Goal: Transaction & Acquisition: Purchase product/service

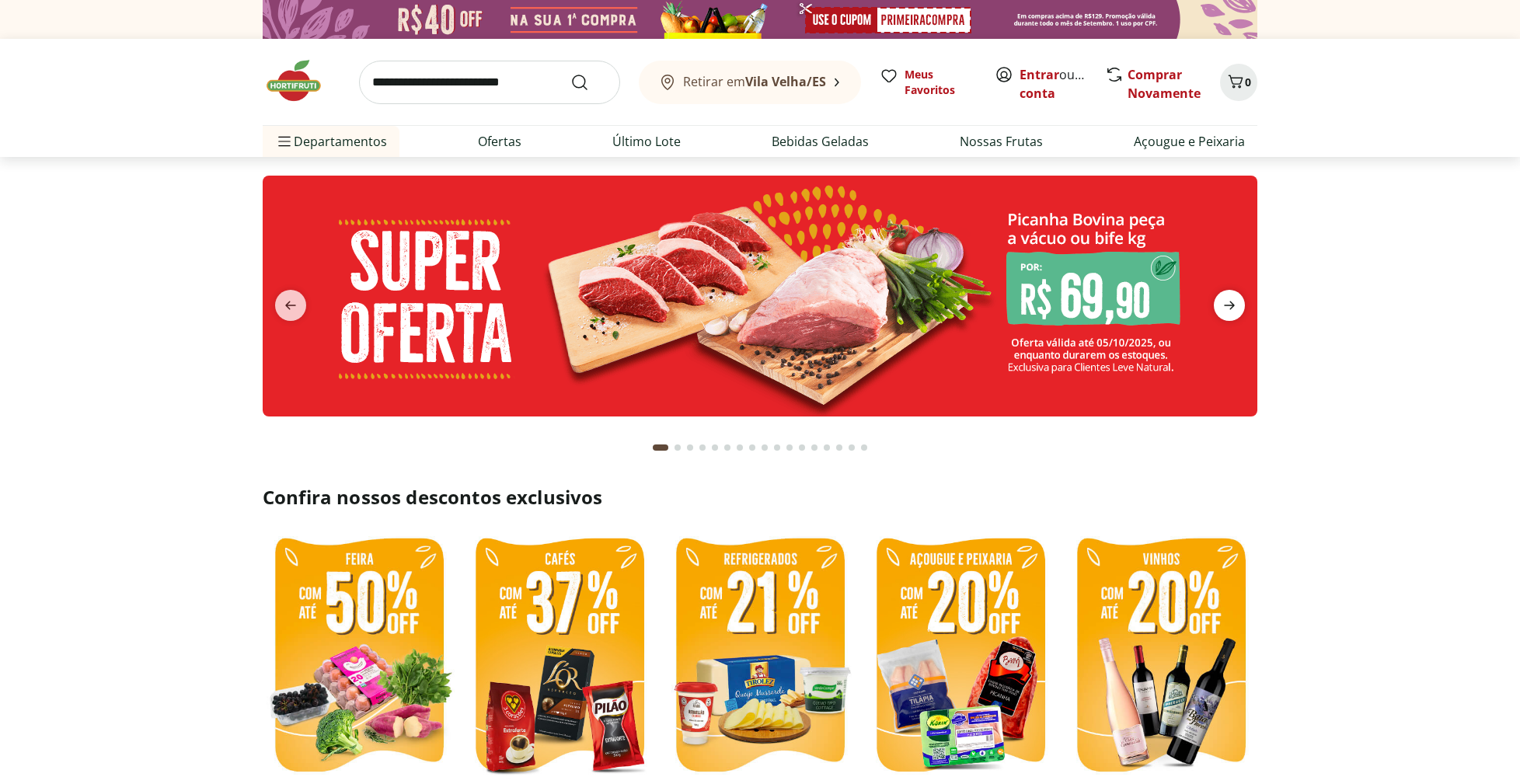
click at [1234, 300] on icon "next" at bounding box center [1229, 305] width 19 height 19
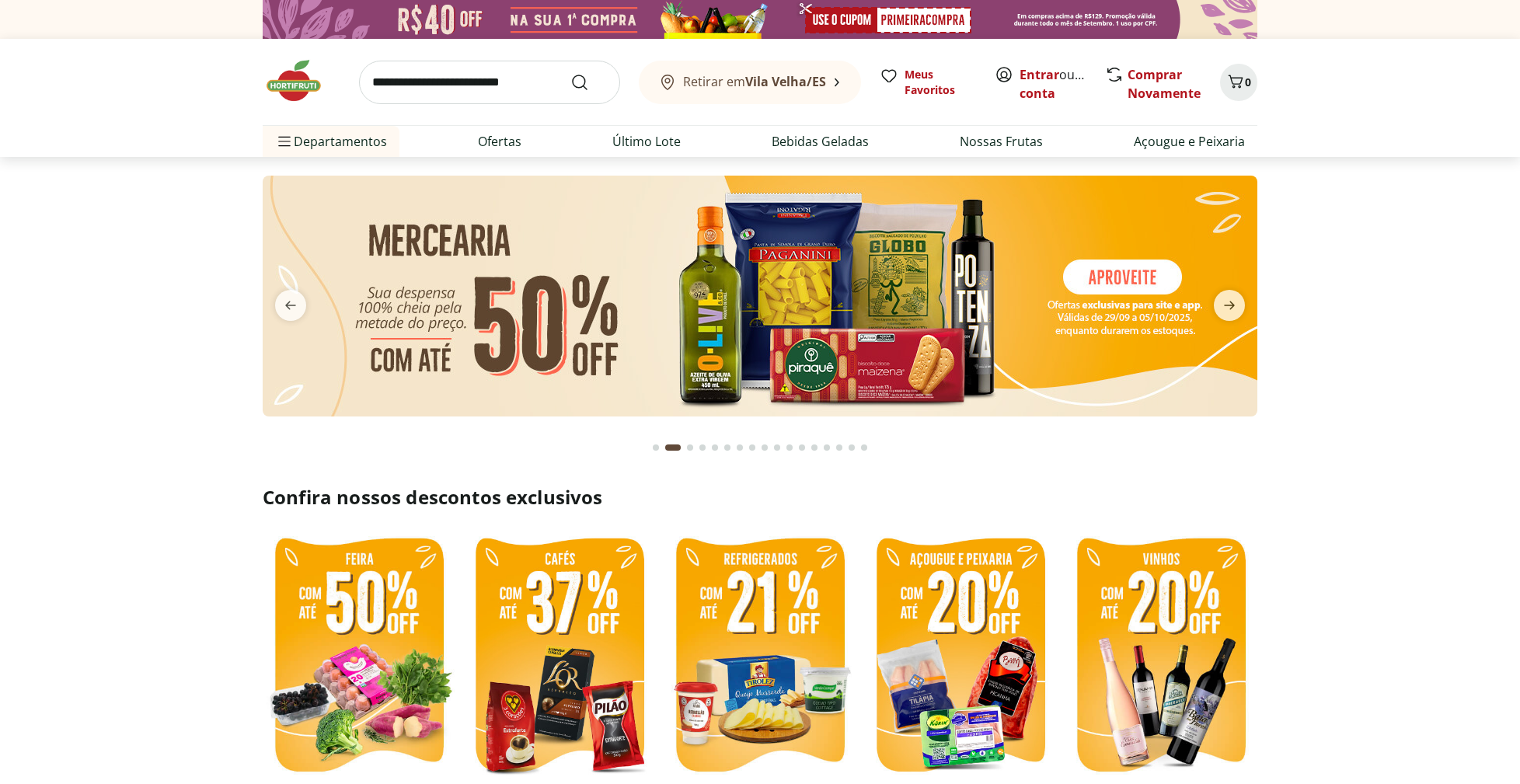
click at [1090, 288] on img at bounding box center [760, 296] width 995 height 241
select select "**********"
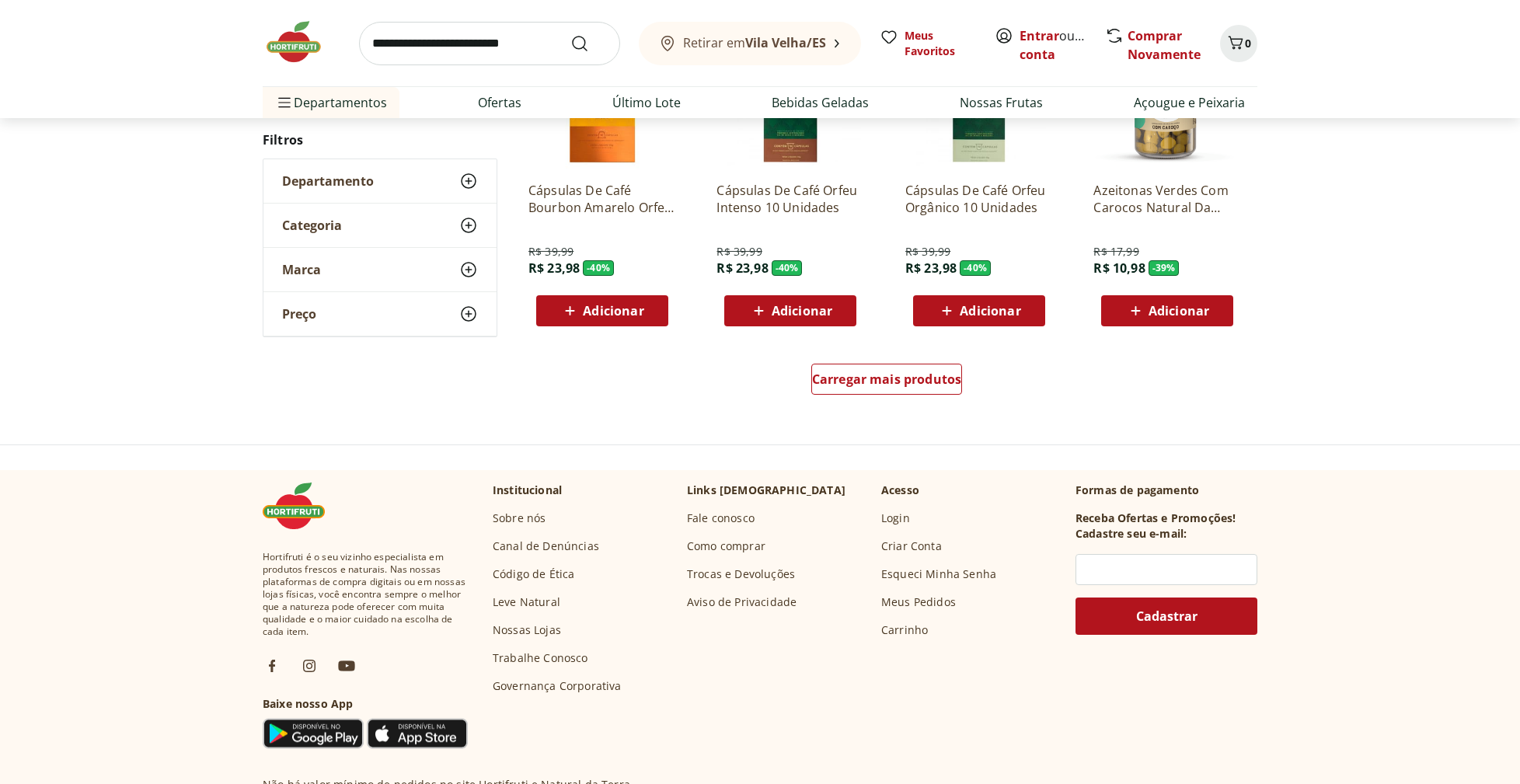
scroll to position [943, 0]
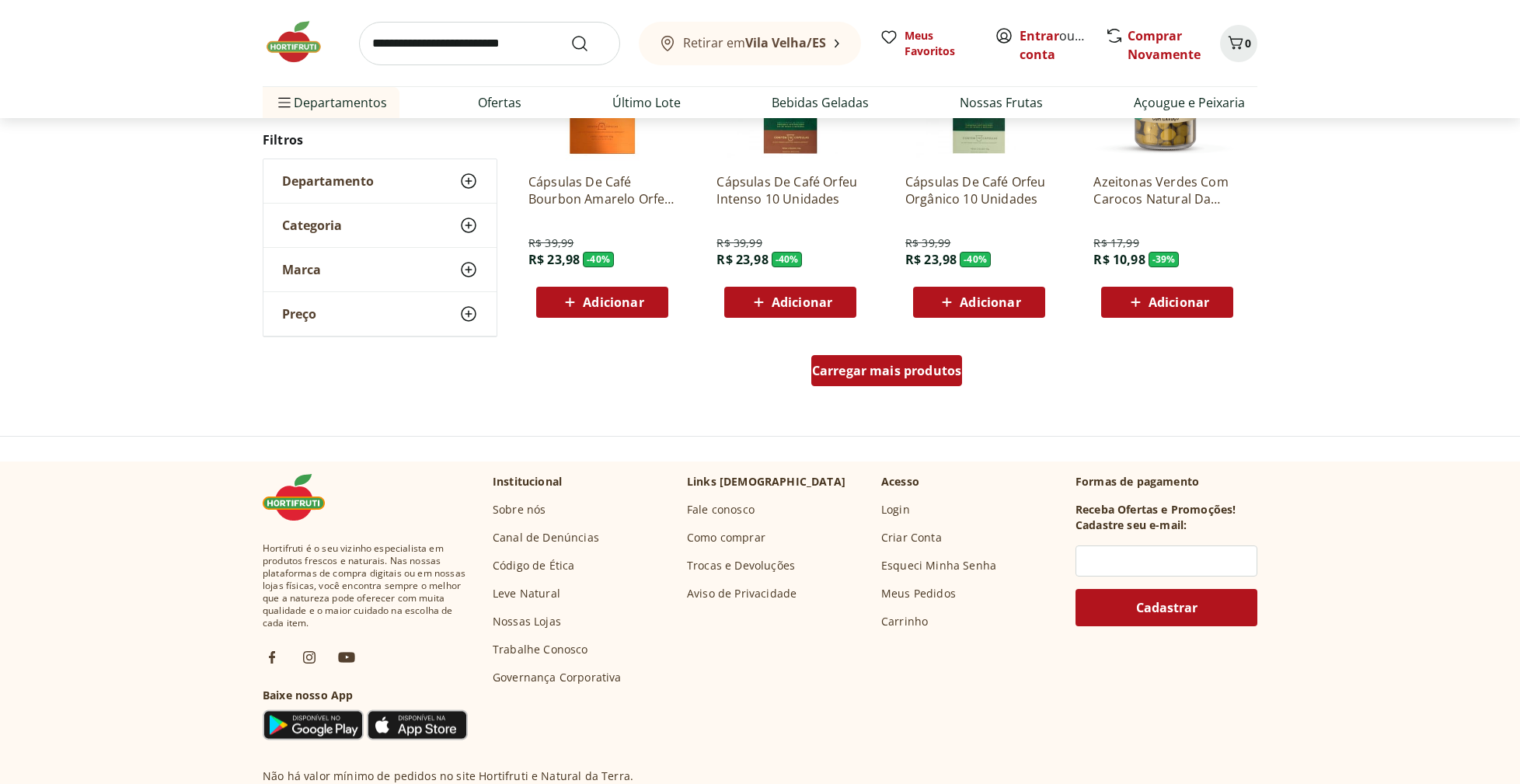
click at [898, 373] on span "Carregar mais produtos" at bounding box center [887, 371] width 150 height 12
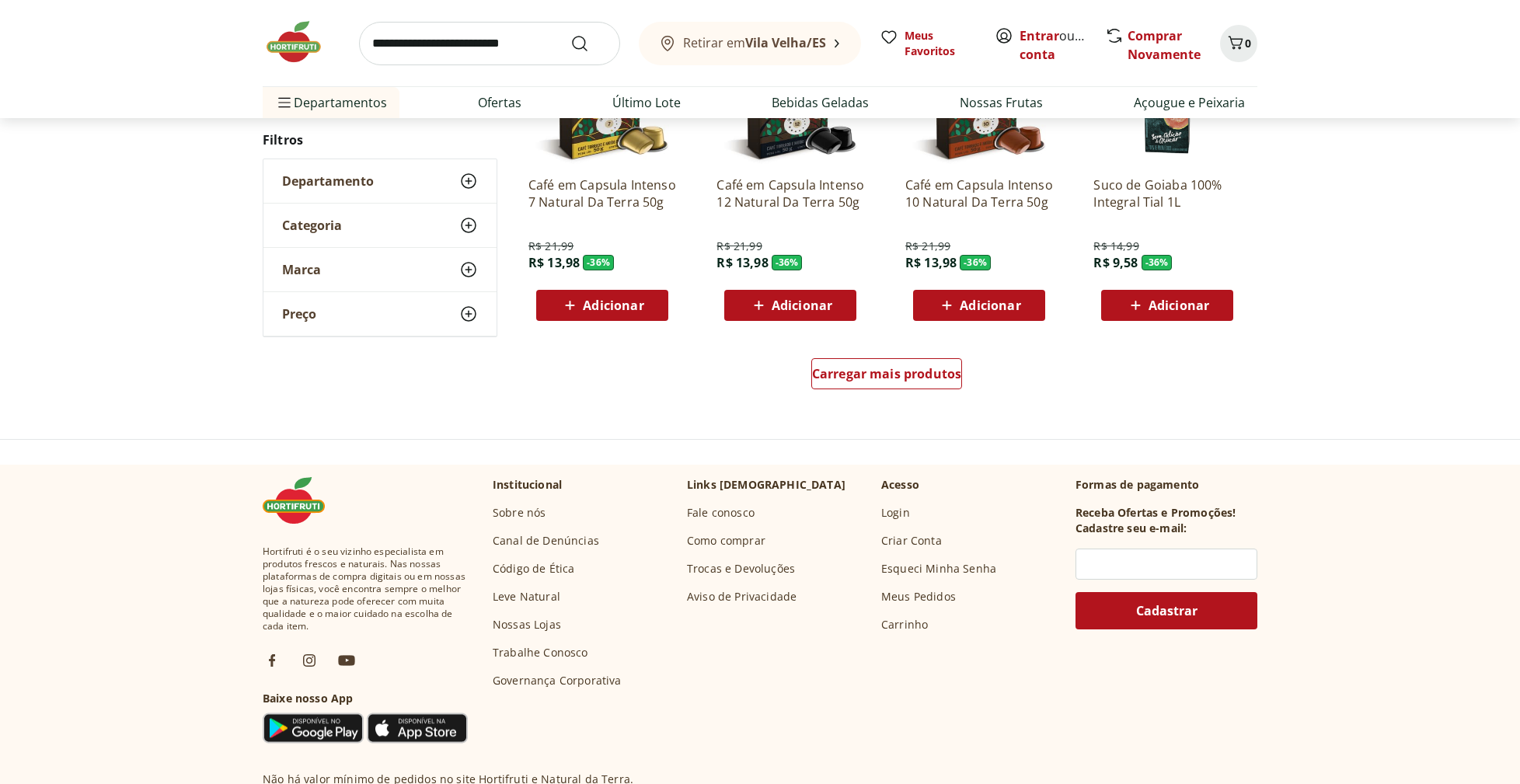
scroll to position [1046, 0]
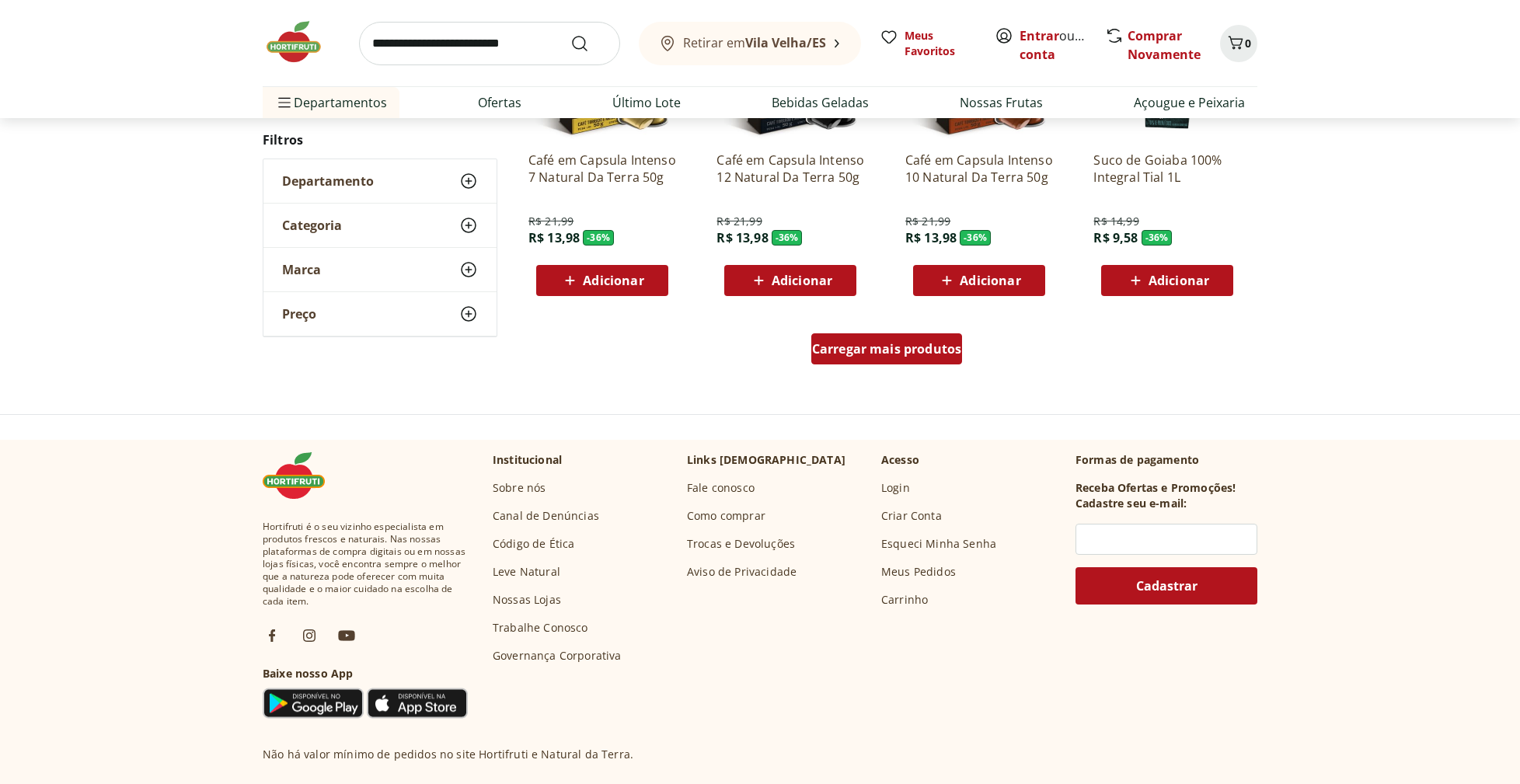
click at [894, 346] on span "Carregar mais produtos" at bounding box center [887, 349] width 150 height 12
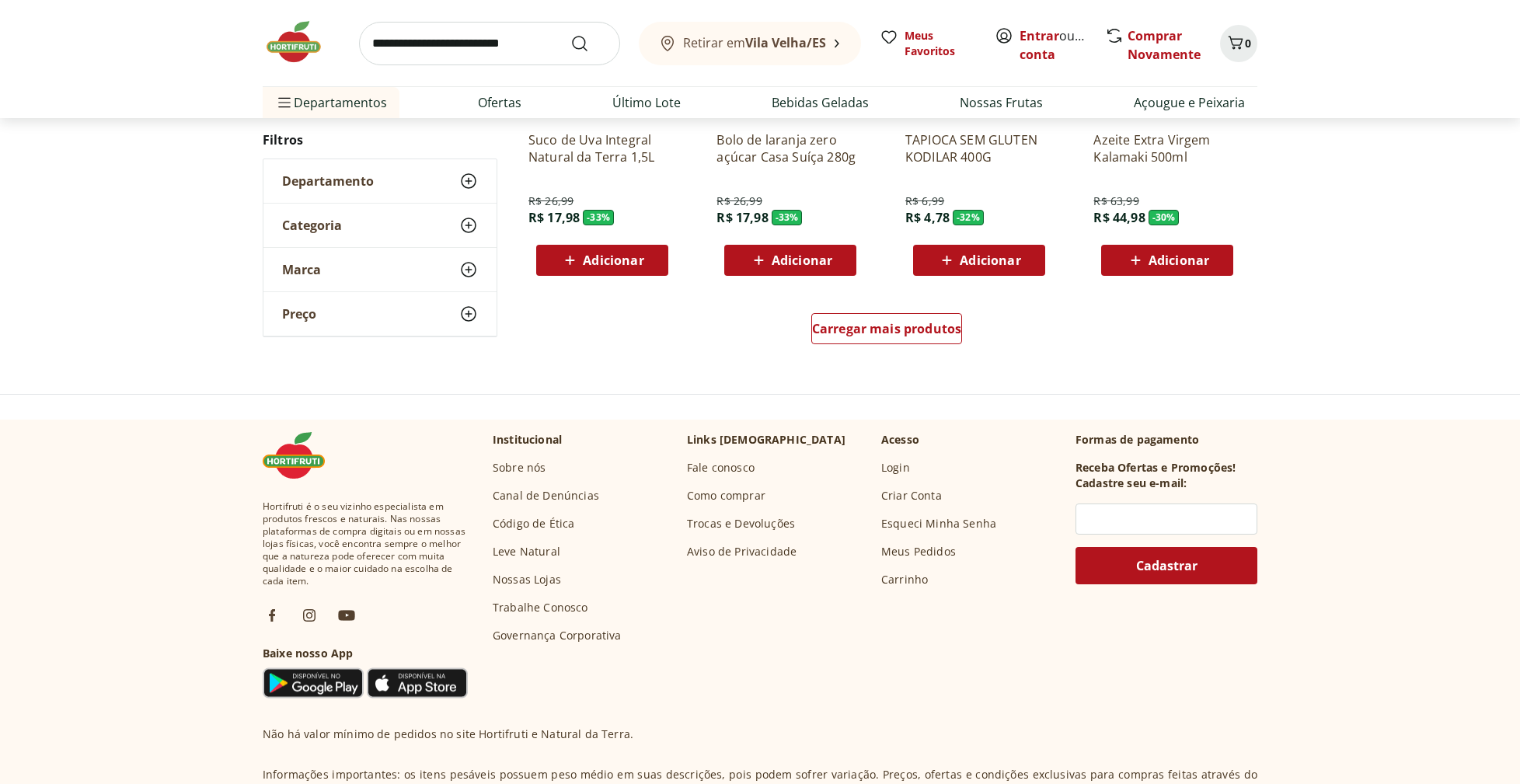
scroll to position [1073, 0]
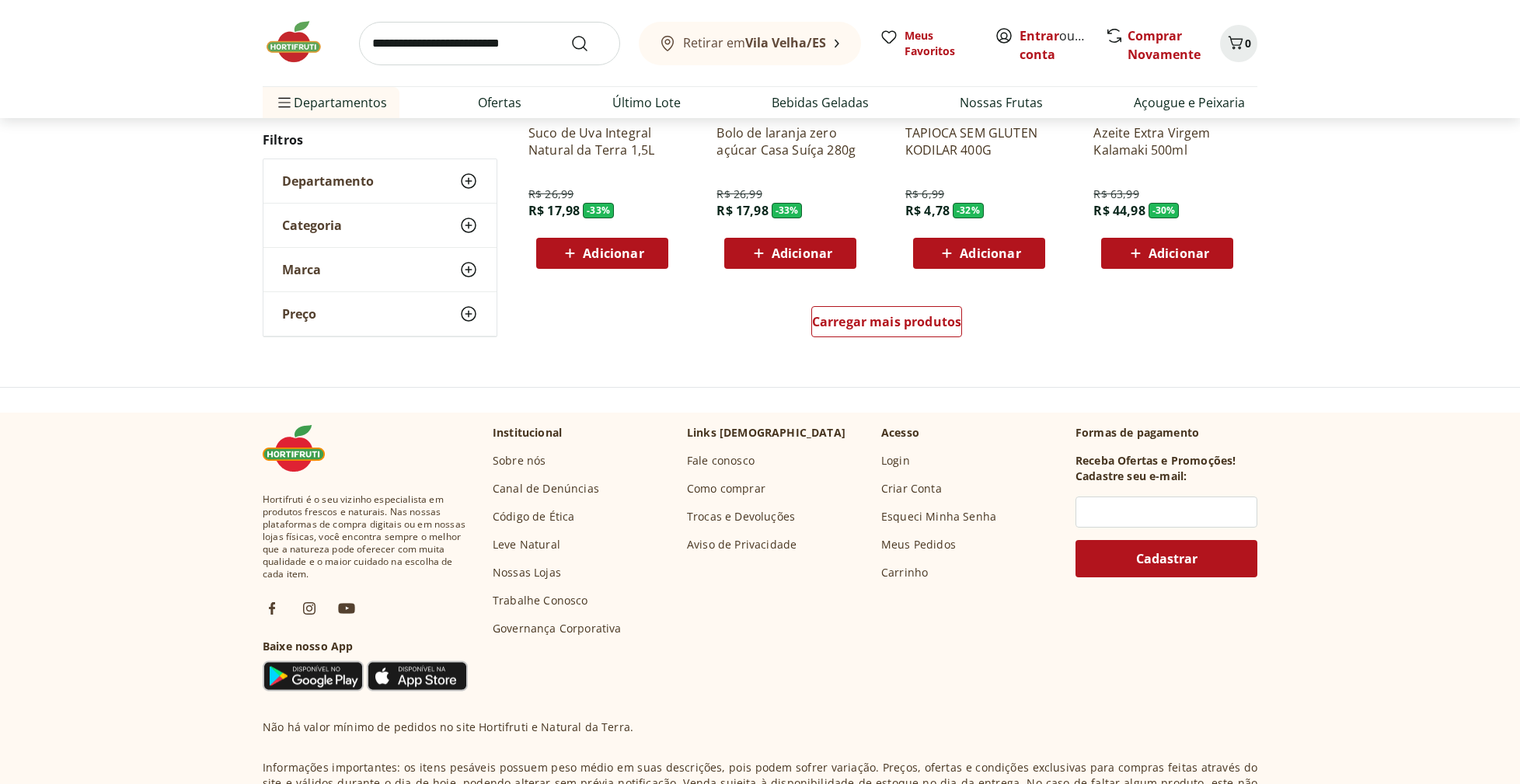
click at [907, 297] on div "Carregar mais produtos" at bounding box center [886, 324] width 754 height 75
click at [902, 315] on span "Carregar mais produtos" at bounding box center [887, 322] width 150 height 12
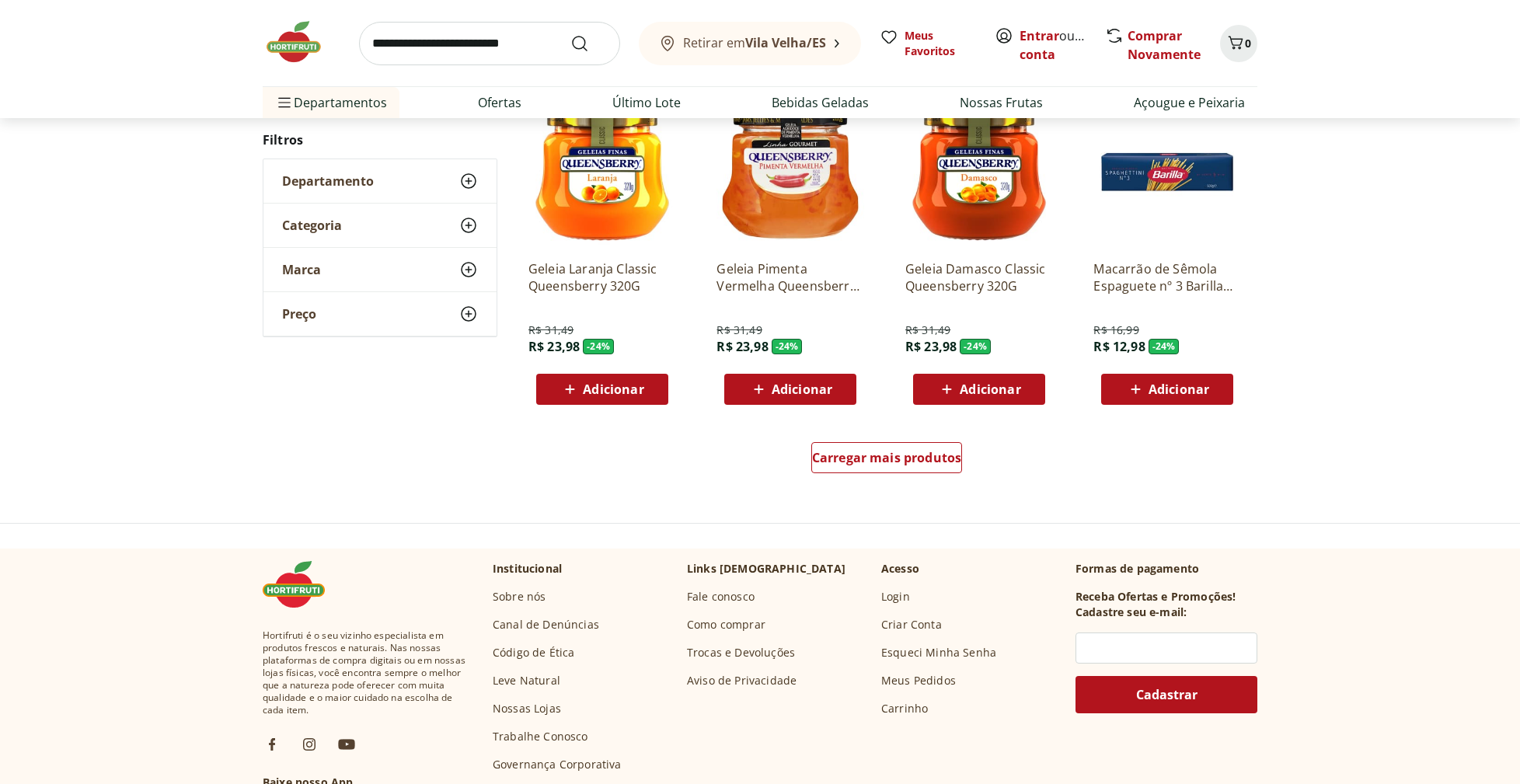
scroll to position [938, 0]
click at [892, 457] on span "Carregar mais produtos" at bounding box center [887, 456] width 150 height 12
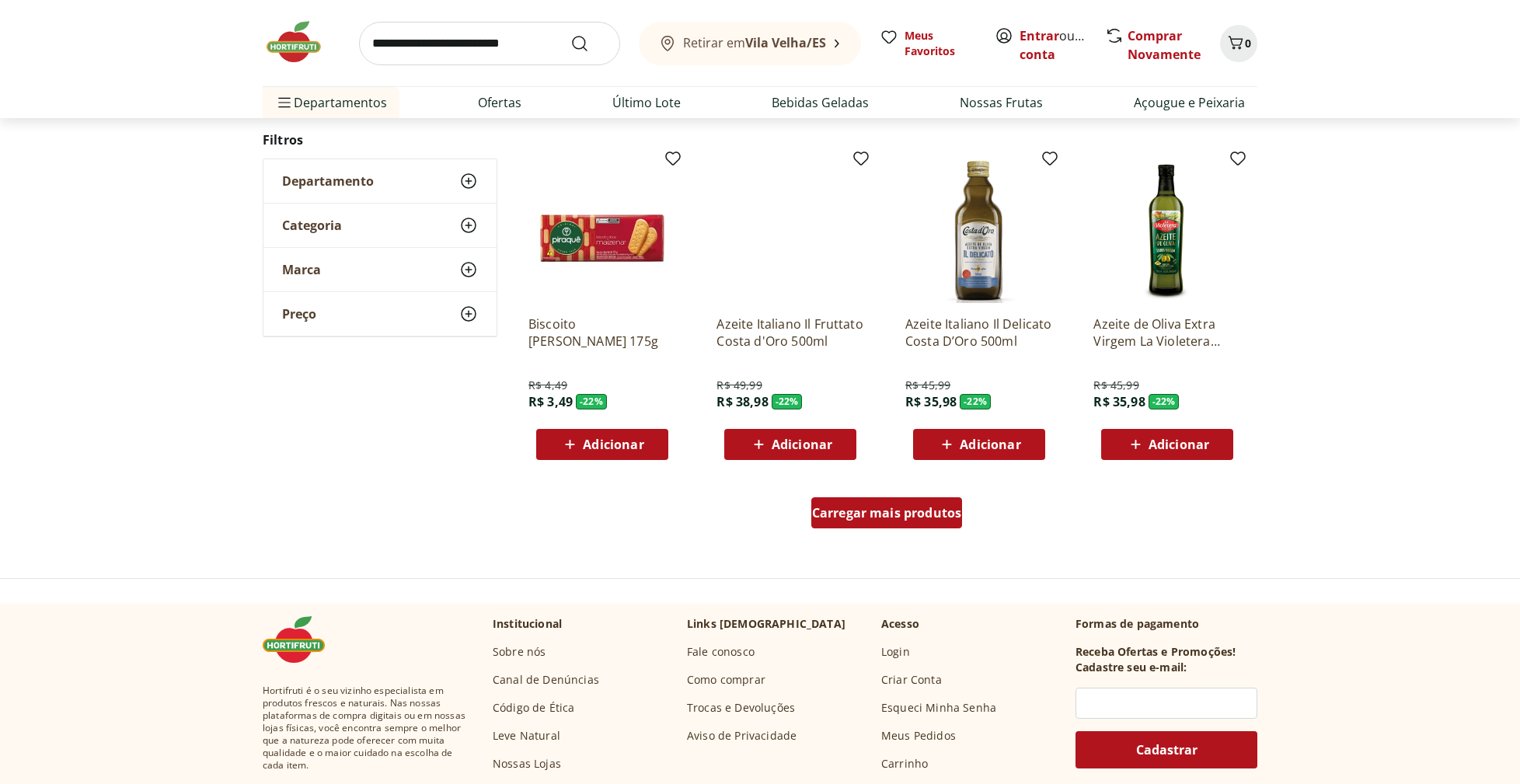
scroll to position [883, 0]
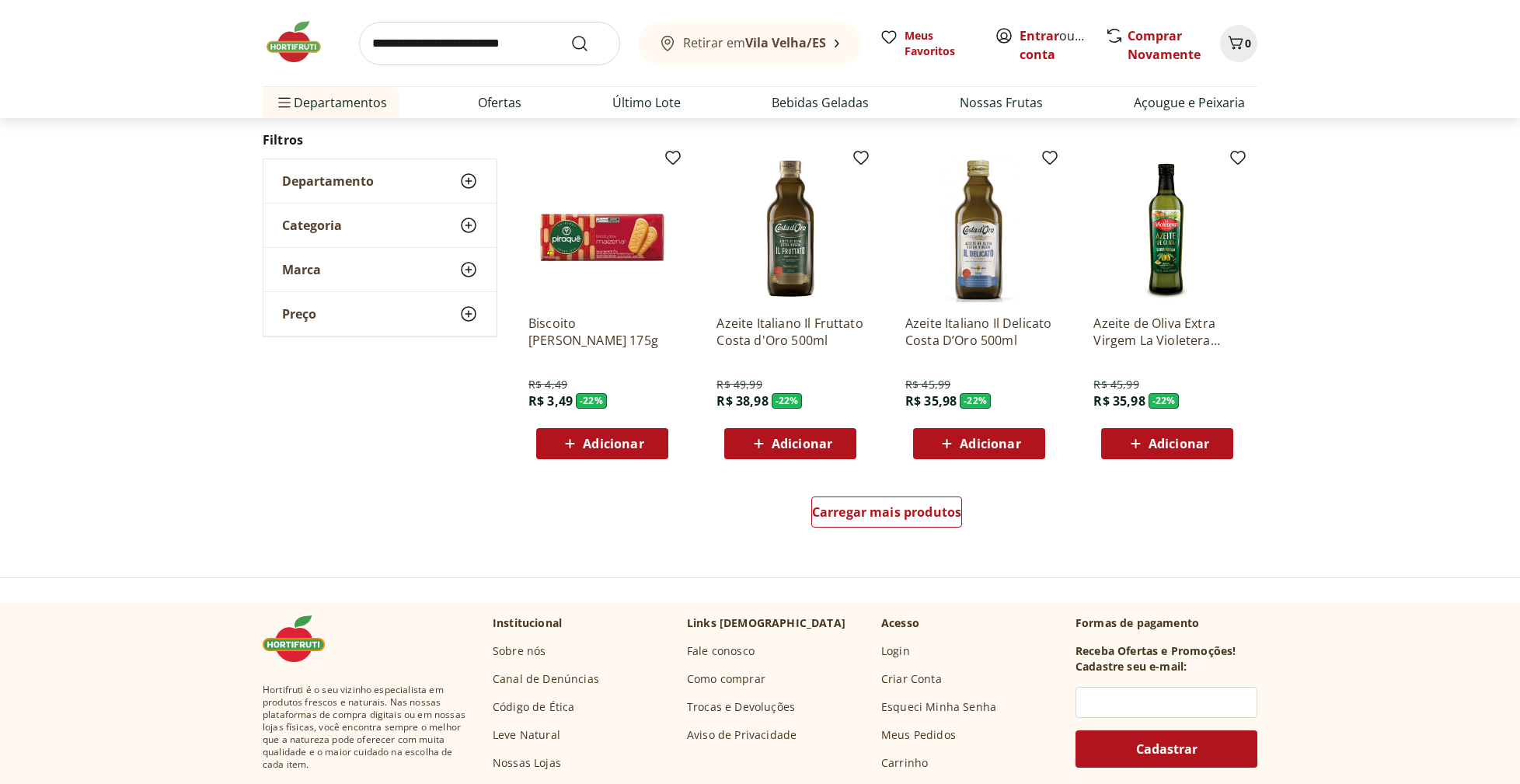
click at [798, 269] on img at bounding box center [790, 229] width 148 height 148
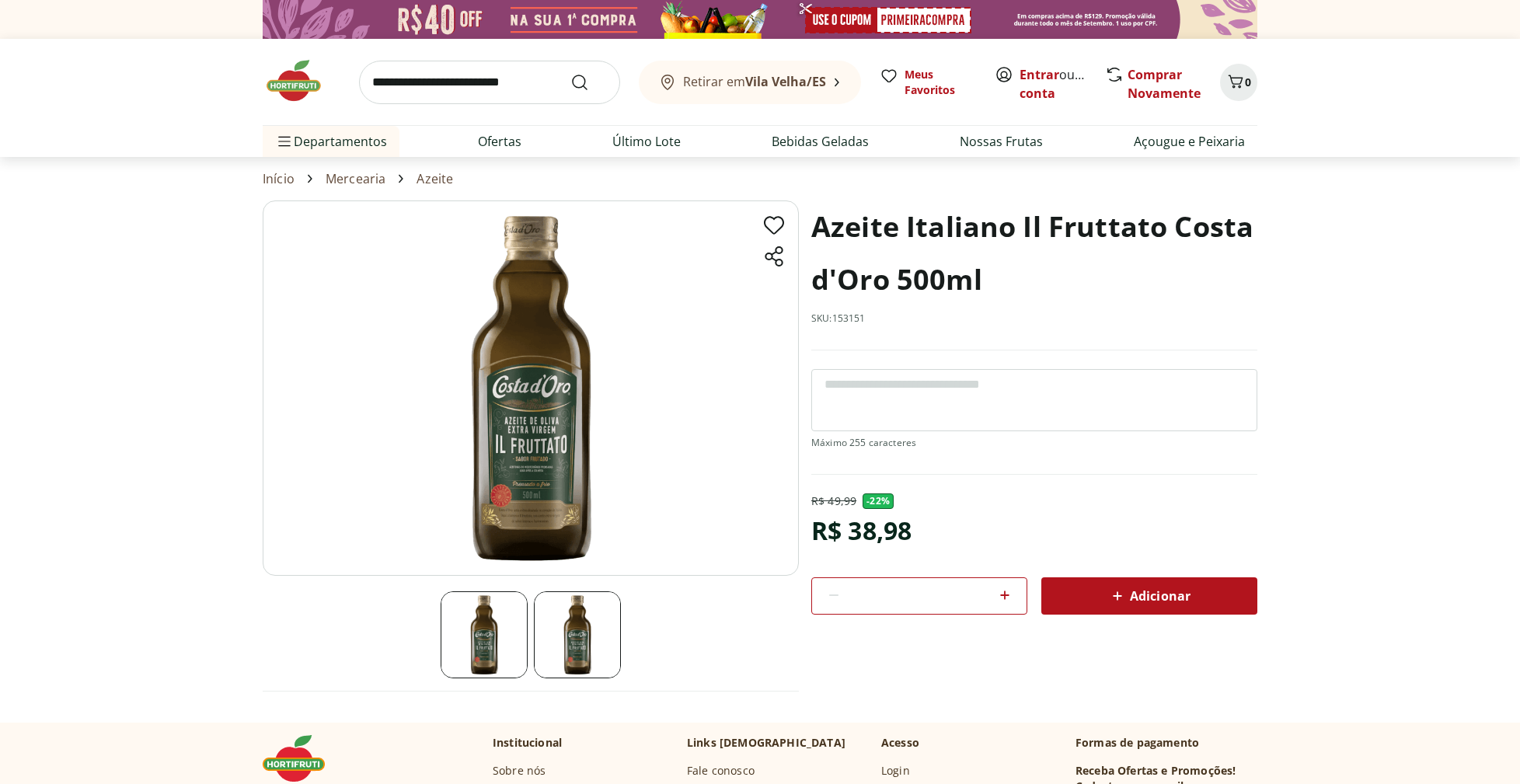
click at [1139, 597] on span "Adicionar" at bounding box center [1149, 596] width 83 height 19
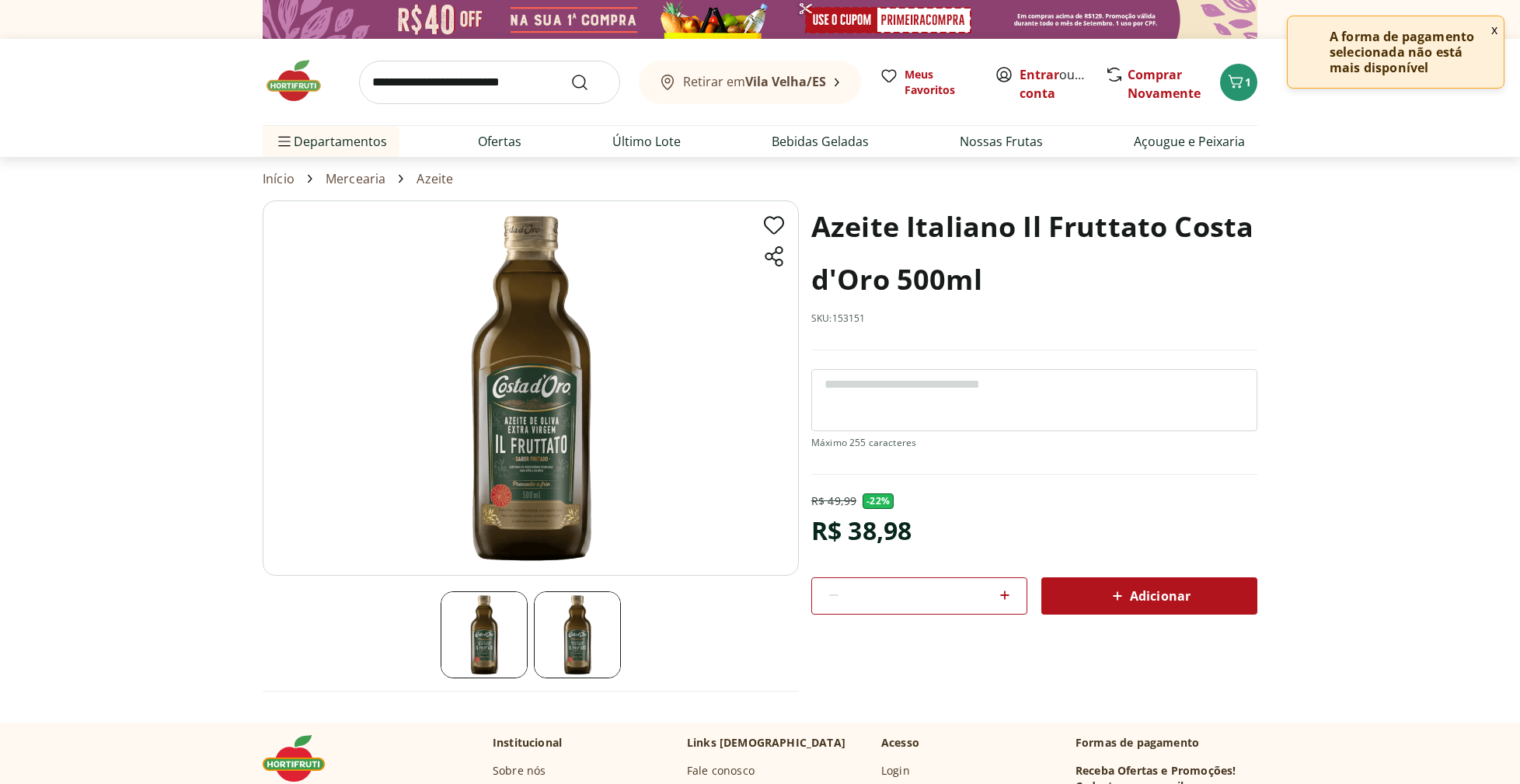
scroll to position [883, 0]
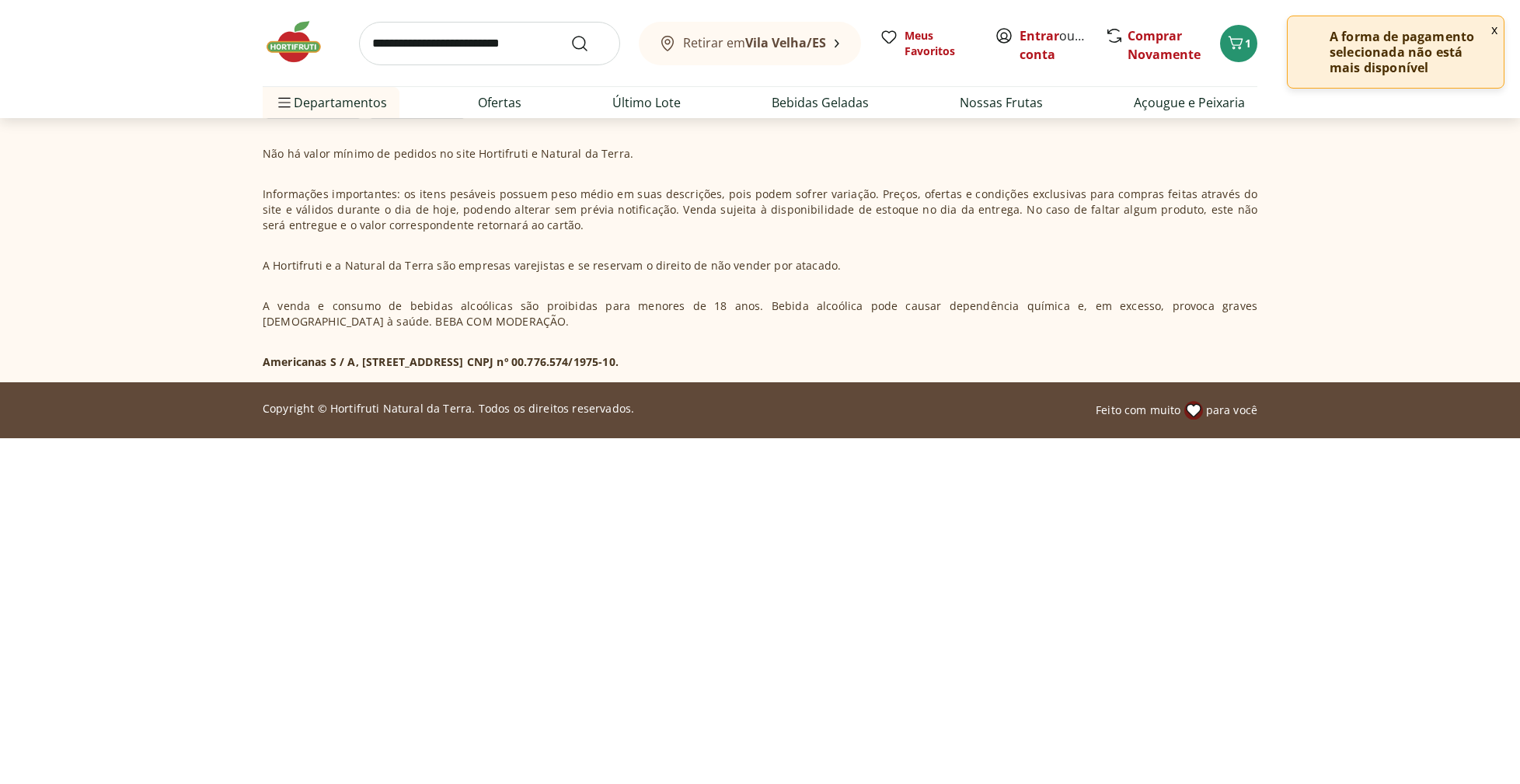
select select "**********"
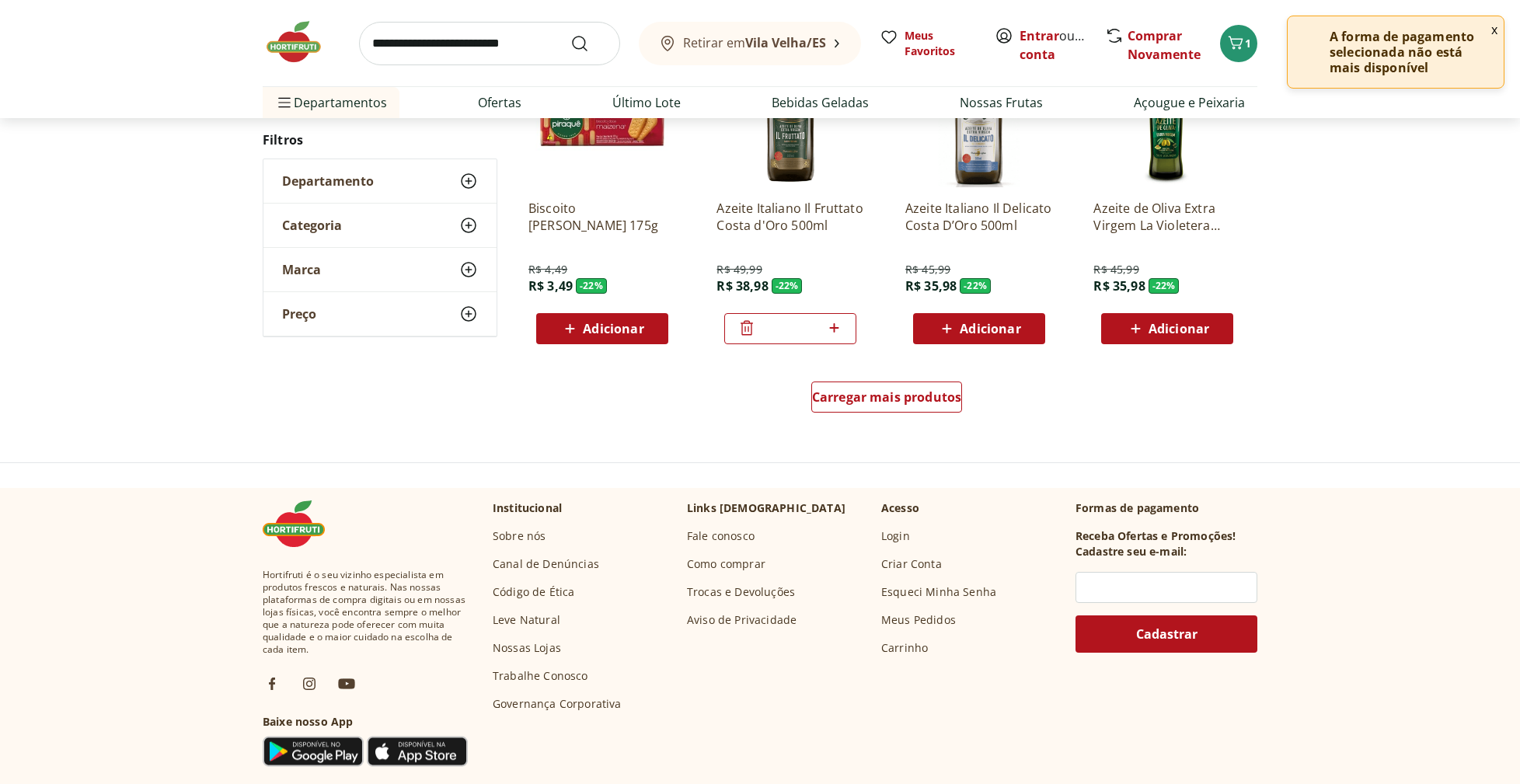
scroll to position [1703, 0]
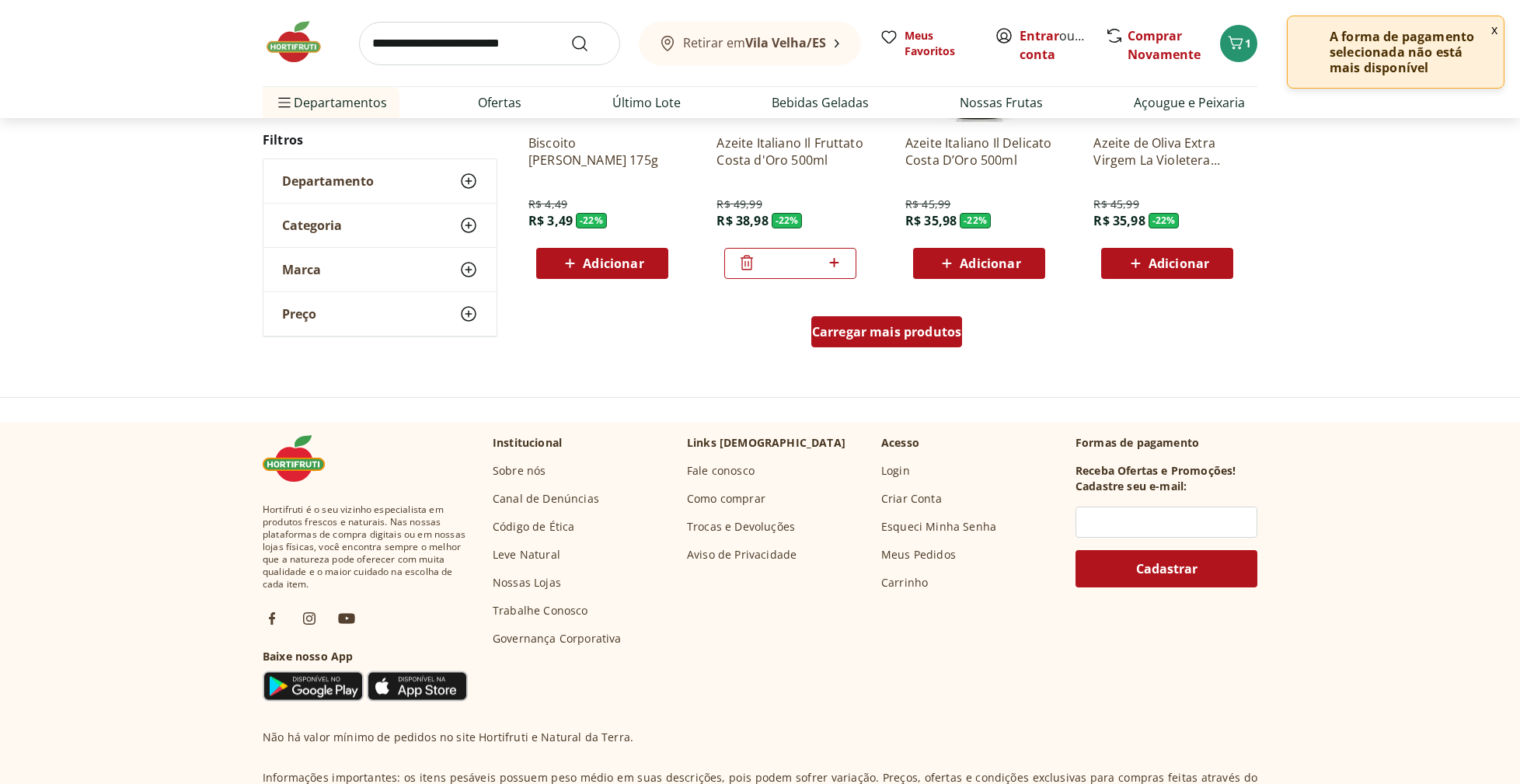
click at [878, 326] on span "Carregar mais produtos" at bounding box center [887, 332] width 150 height 12
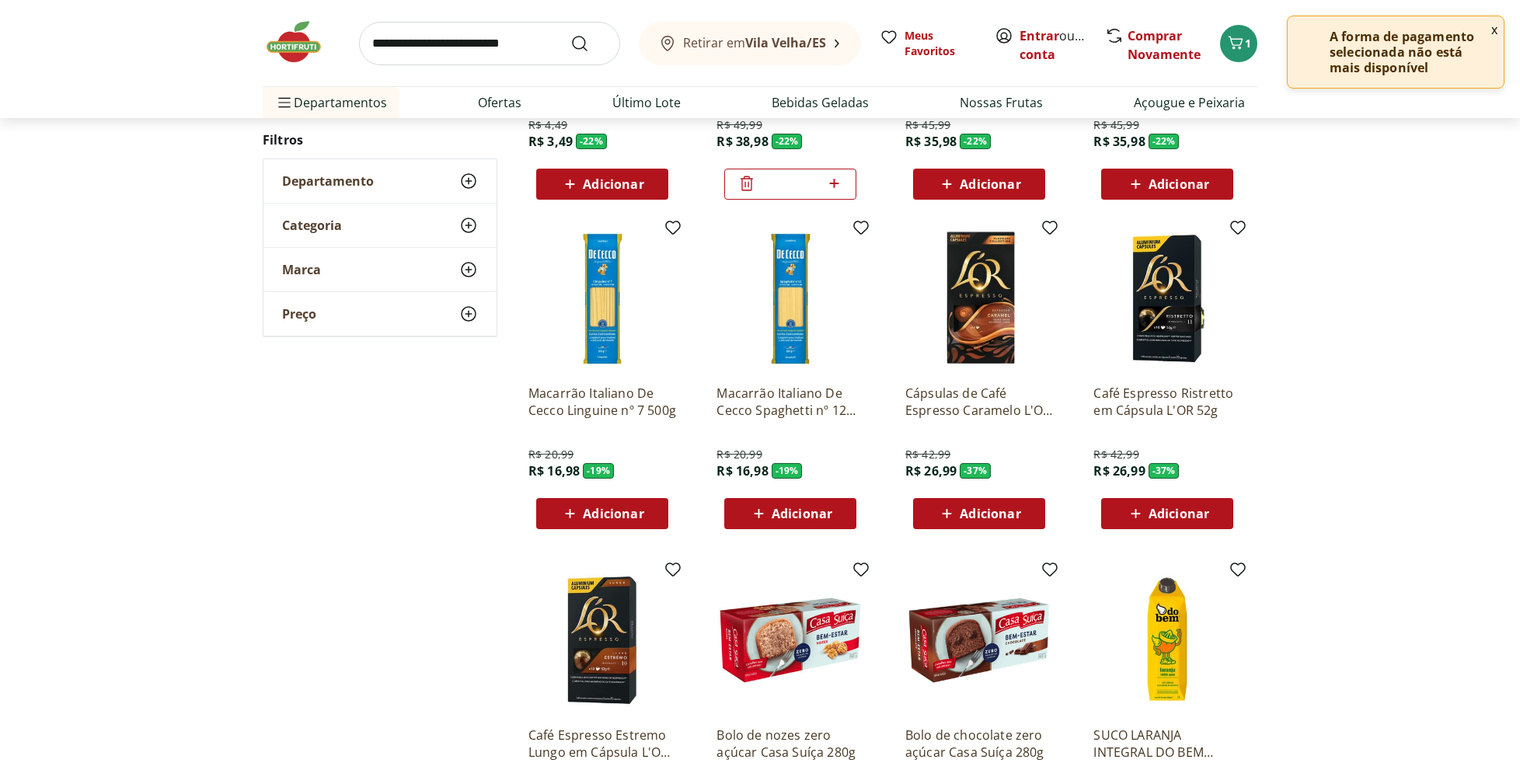
scroll to position [1785, 0]
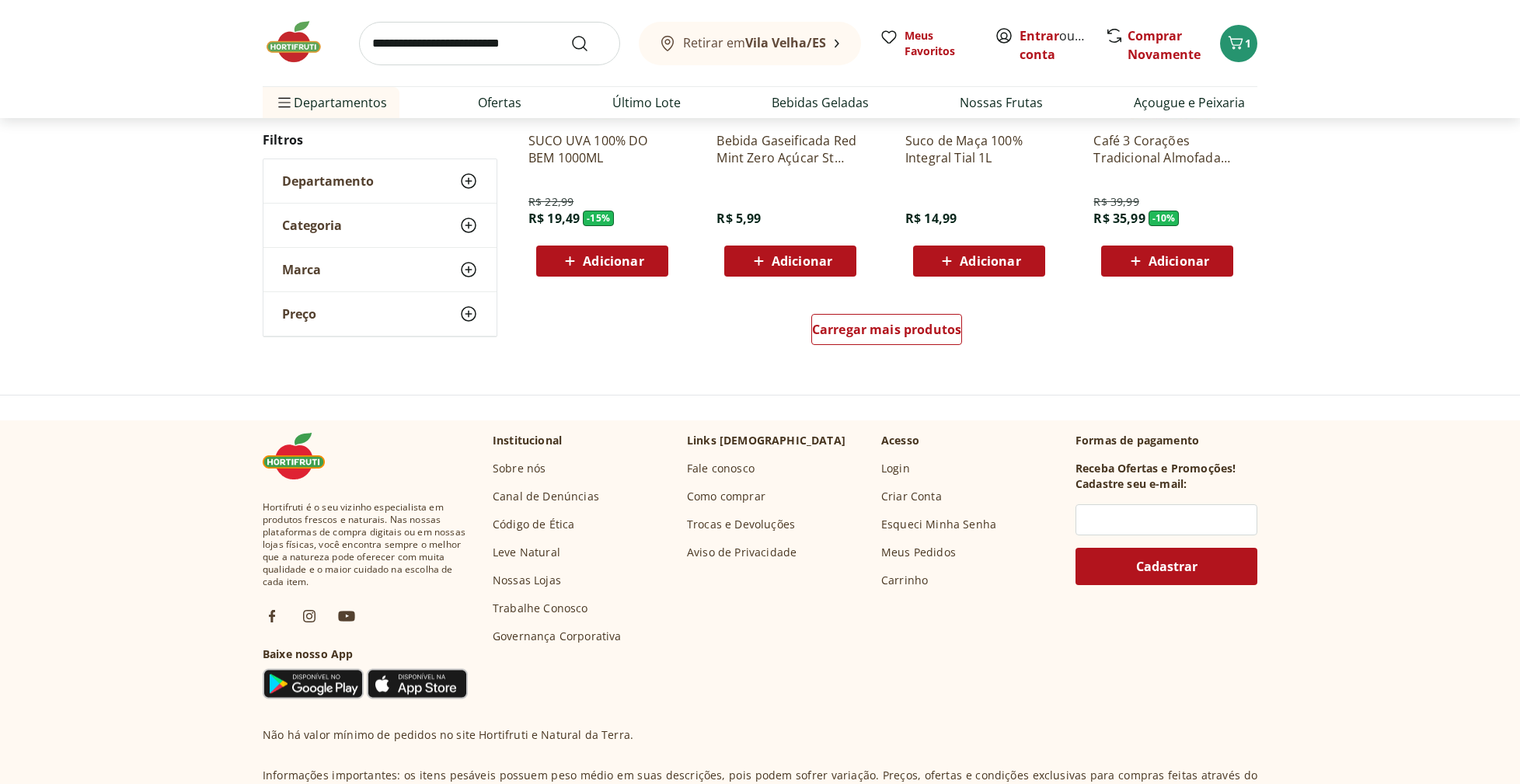
scroll to position [1703, 0]
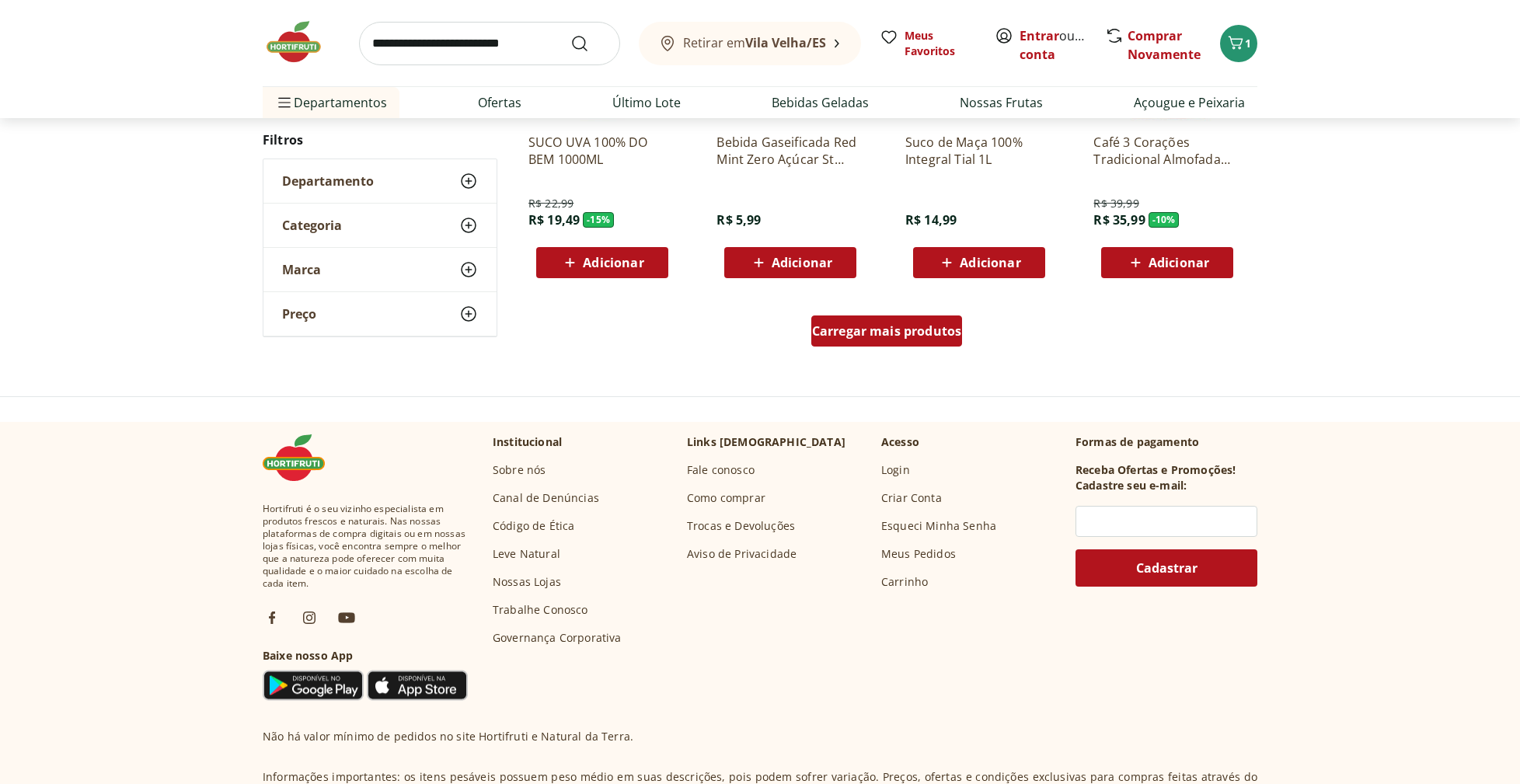
click at [869, 334] on span "Carregar mais produtos" at bounding box center [887, 331] width 150 height 12
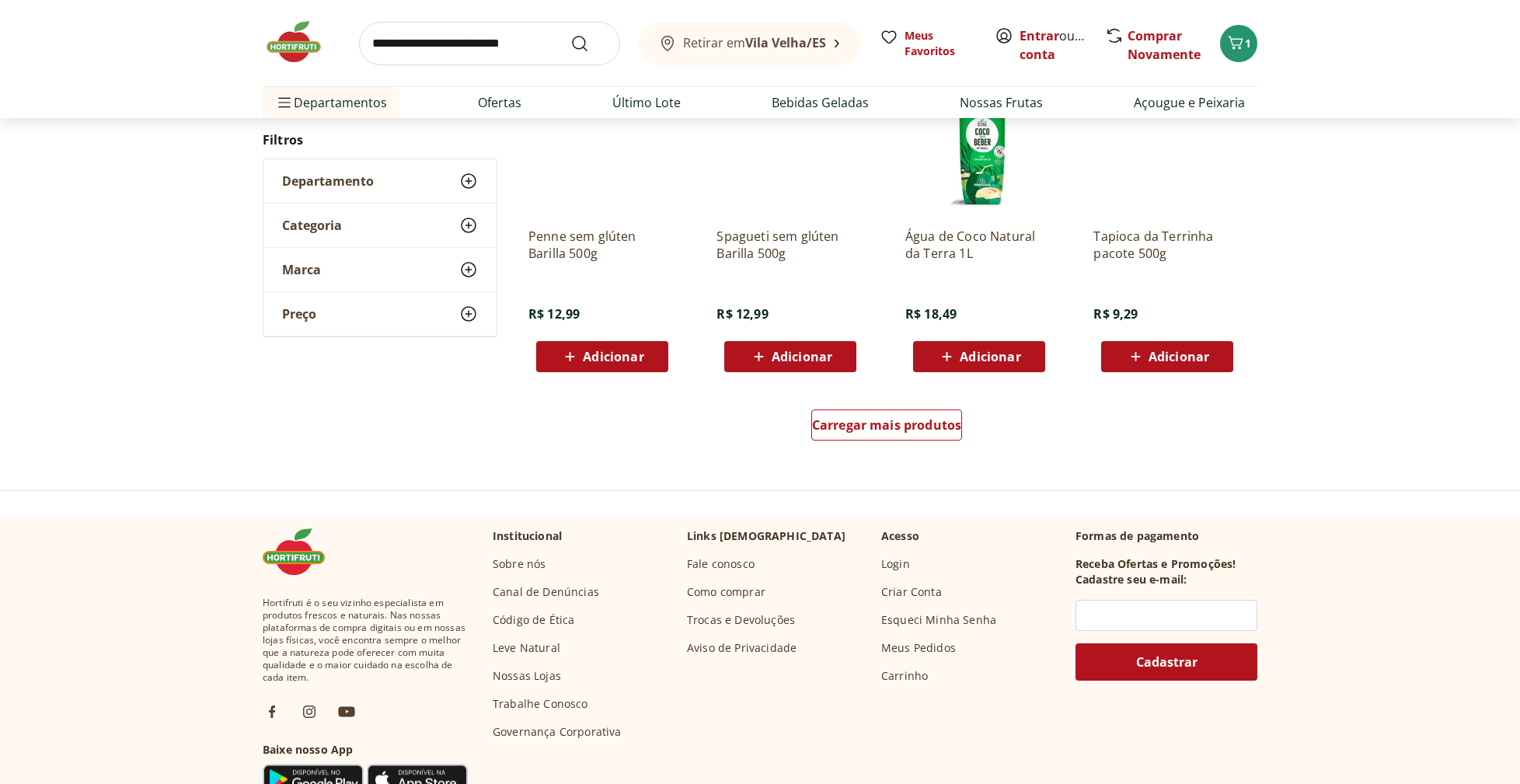
scroll to position [1610, 0]
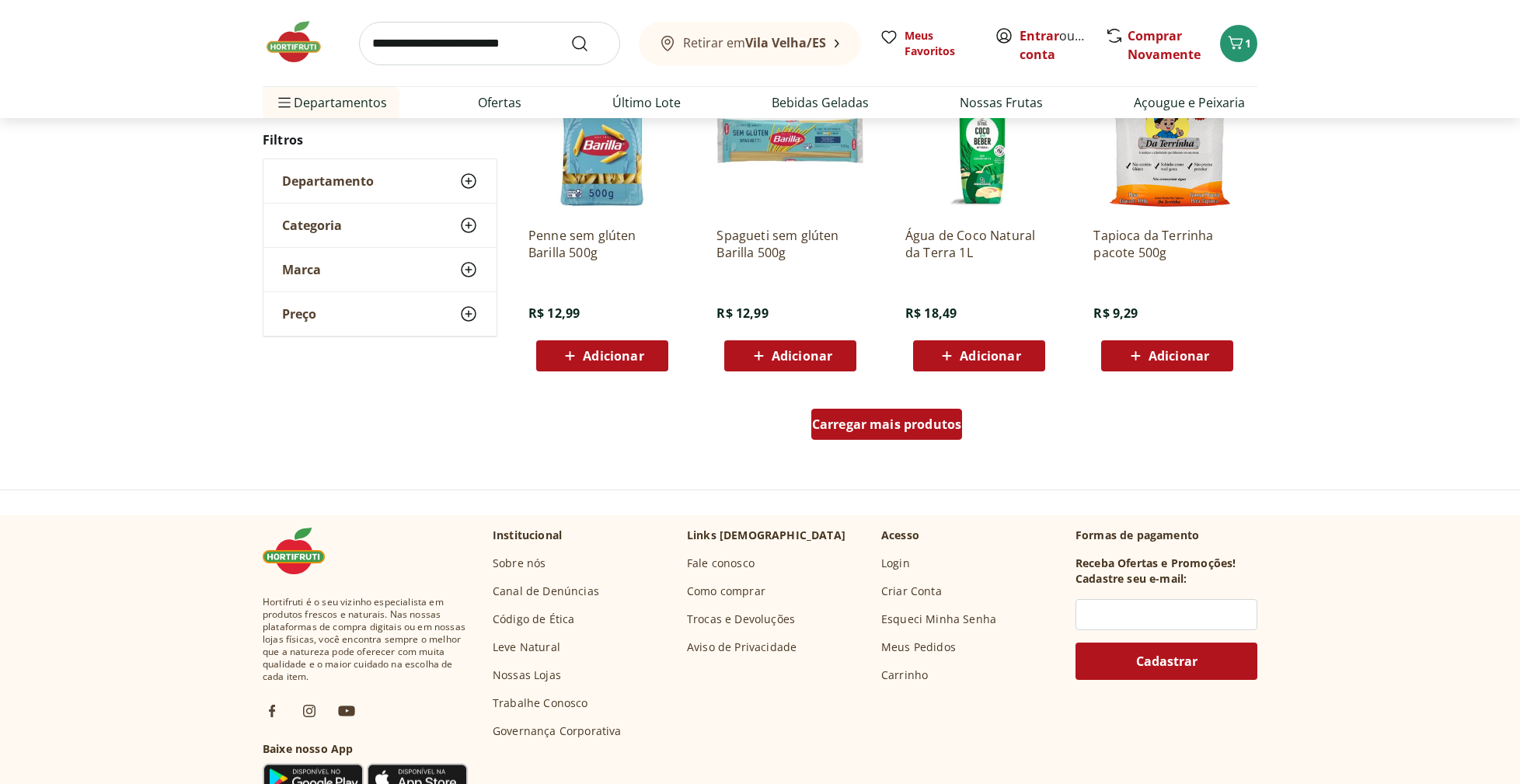
click at [891, 422] on span "Carregar mais produtos" at bounding box center [887, 424] width 150 height 12
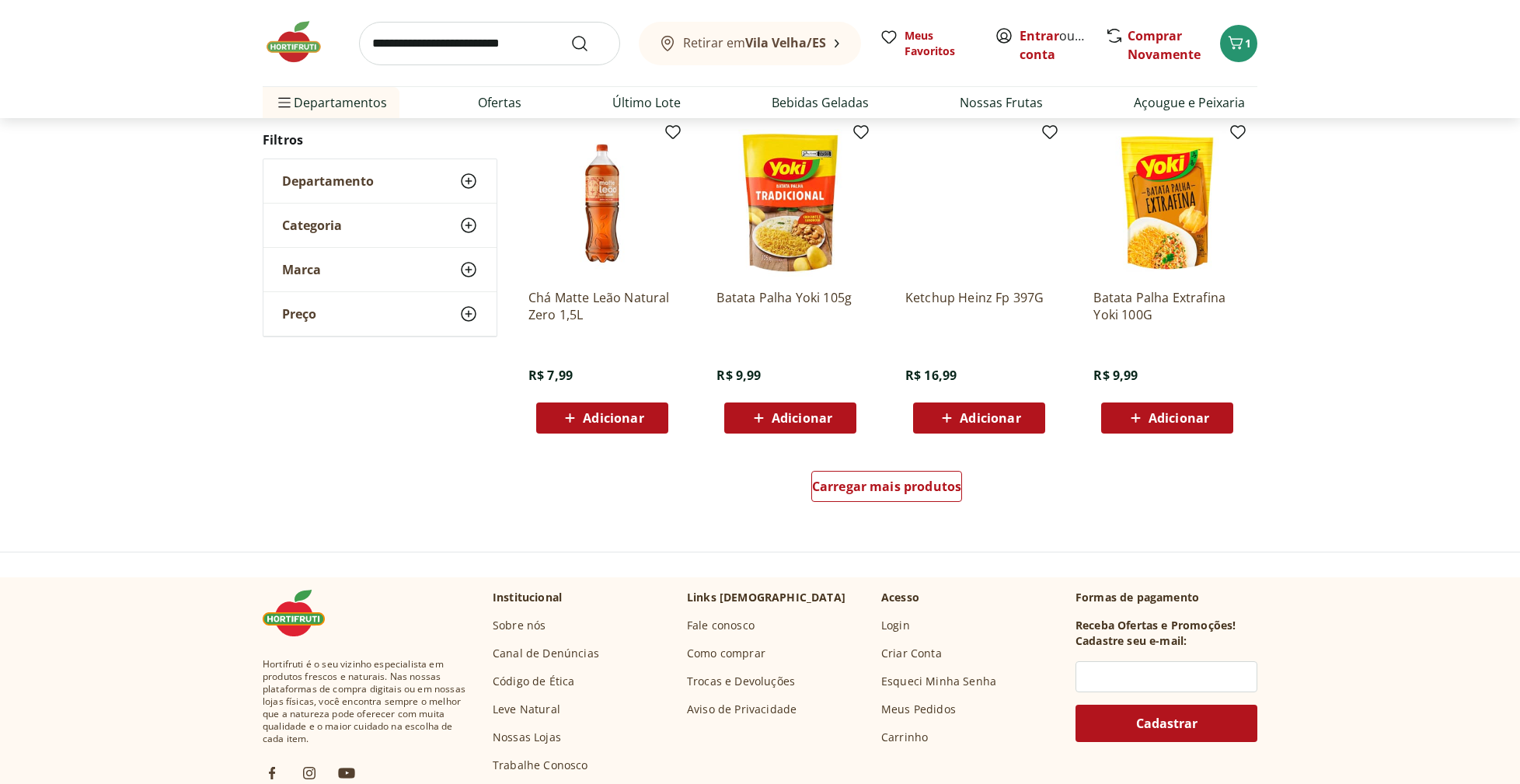
scroll to position [1564, 0]
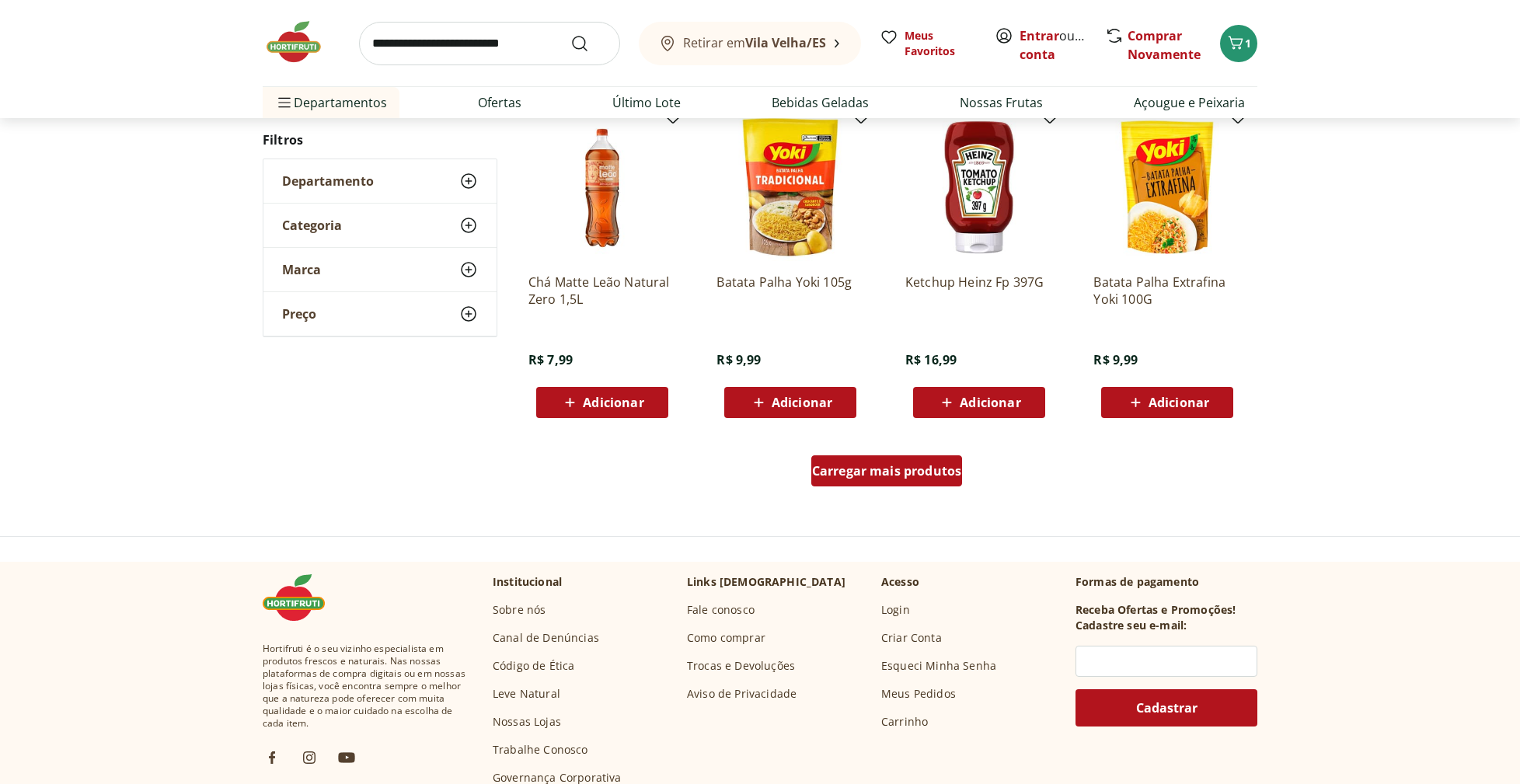
click at [883, 467] on span "Carregar mais produtos" at bounding box center [887, 471] width 150 height 12
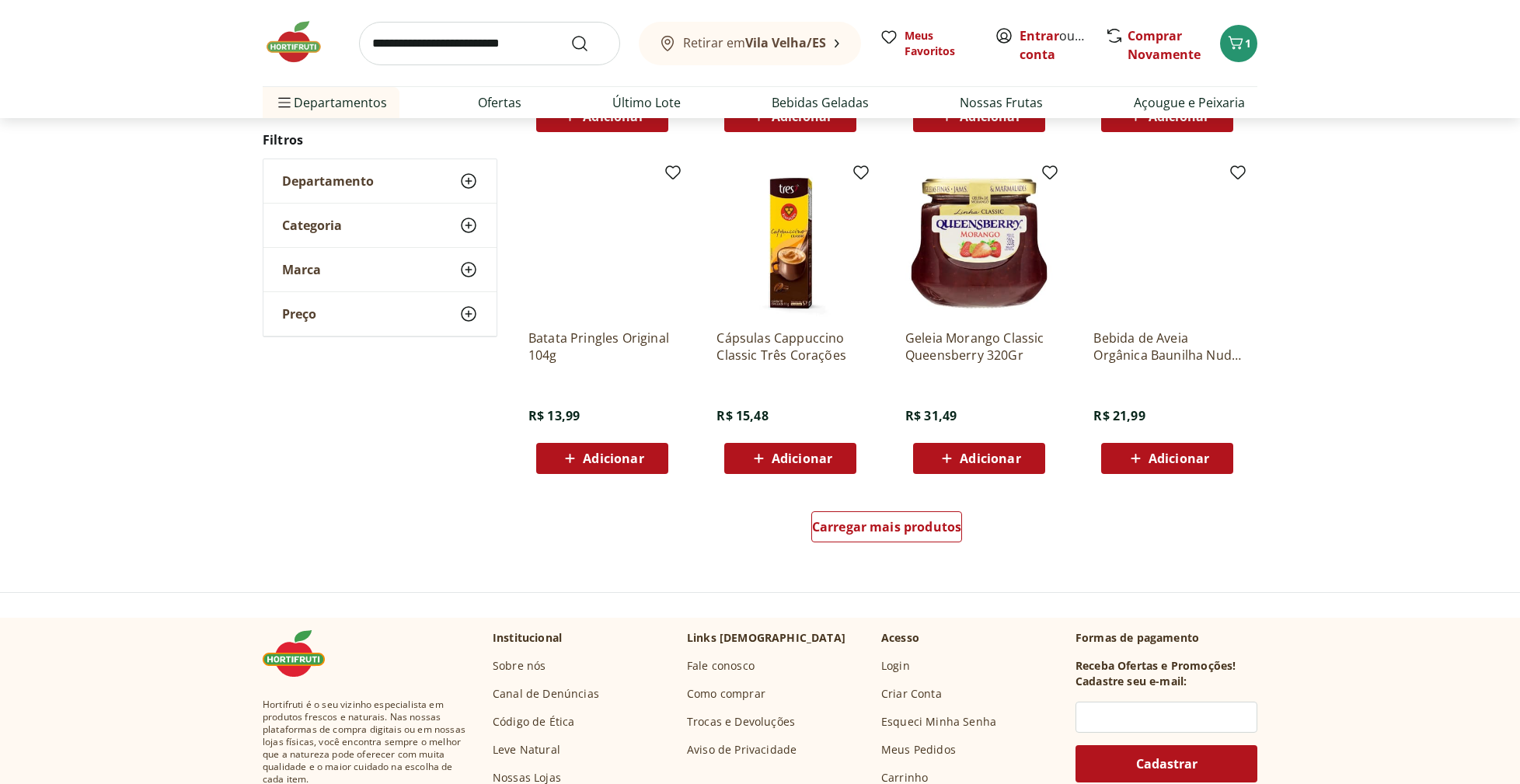
scroll to position [1510, 0]
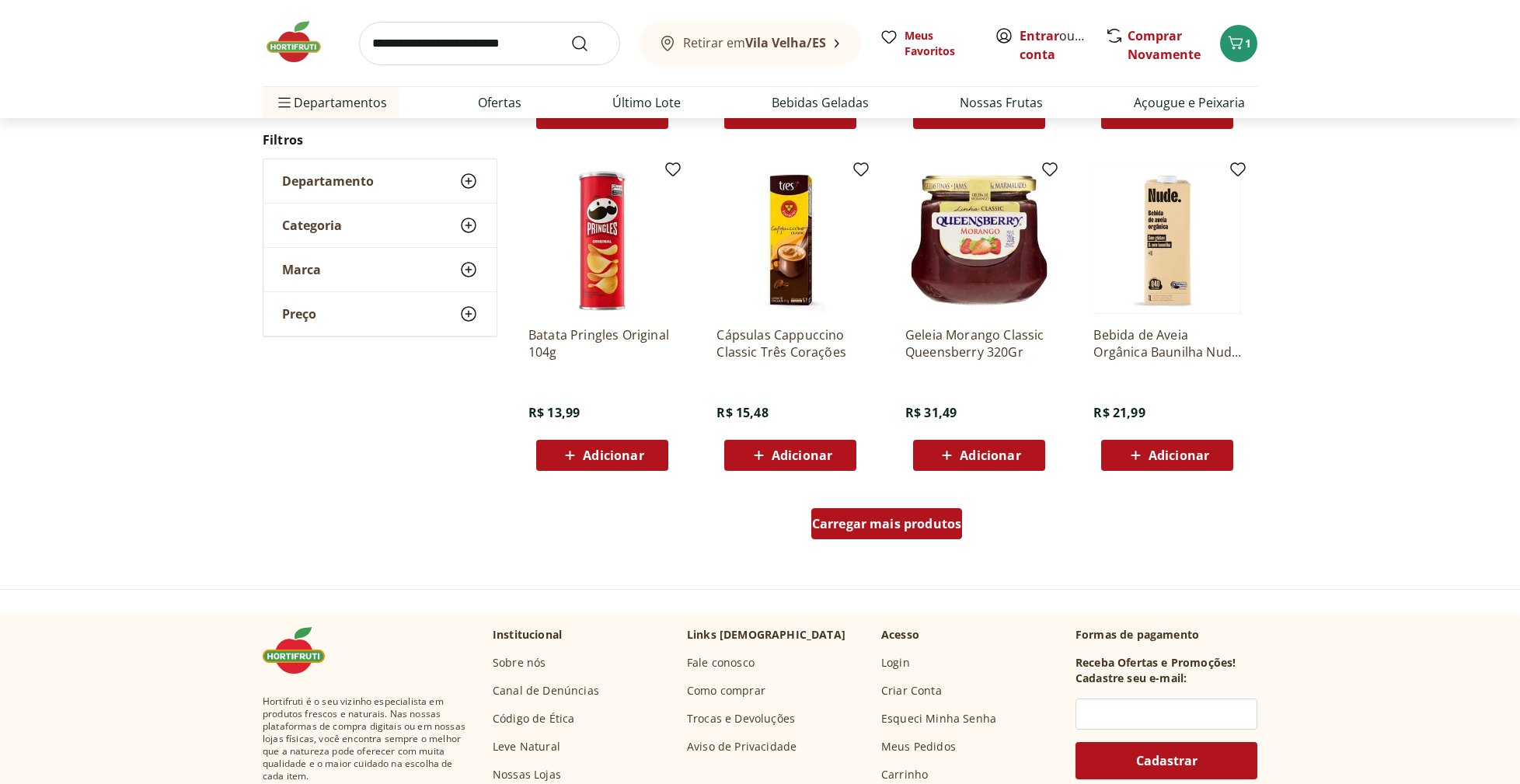
click at [873, 527] on span "Carregar mais produtos" at bounding box center [887, 524] width 150 height 12
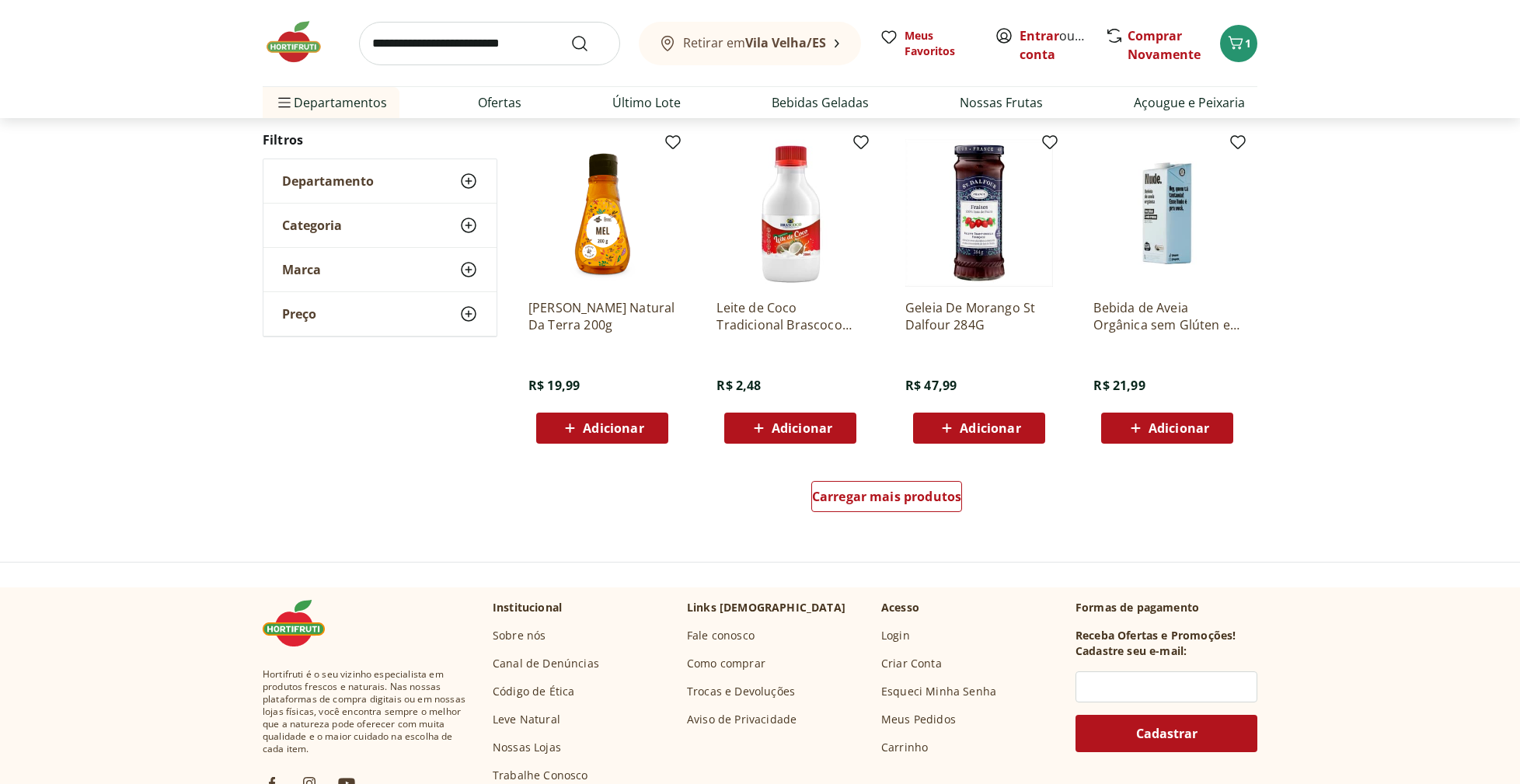
scroll to position [1540, 0]
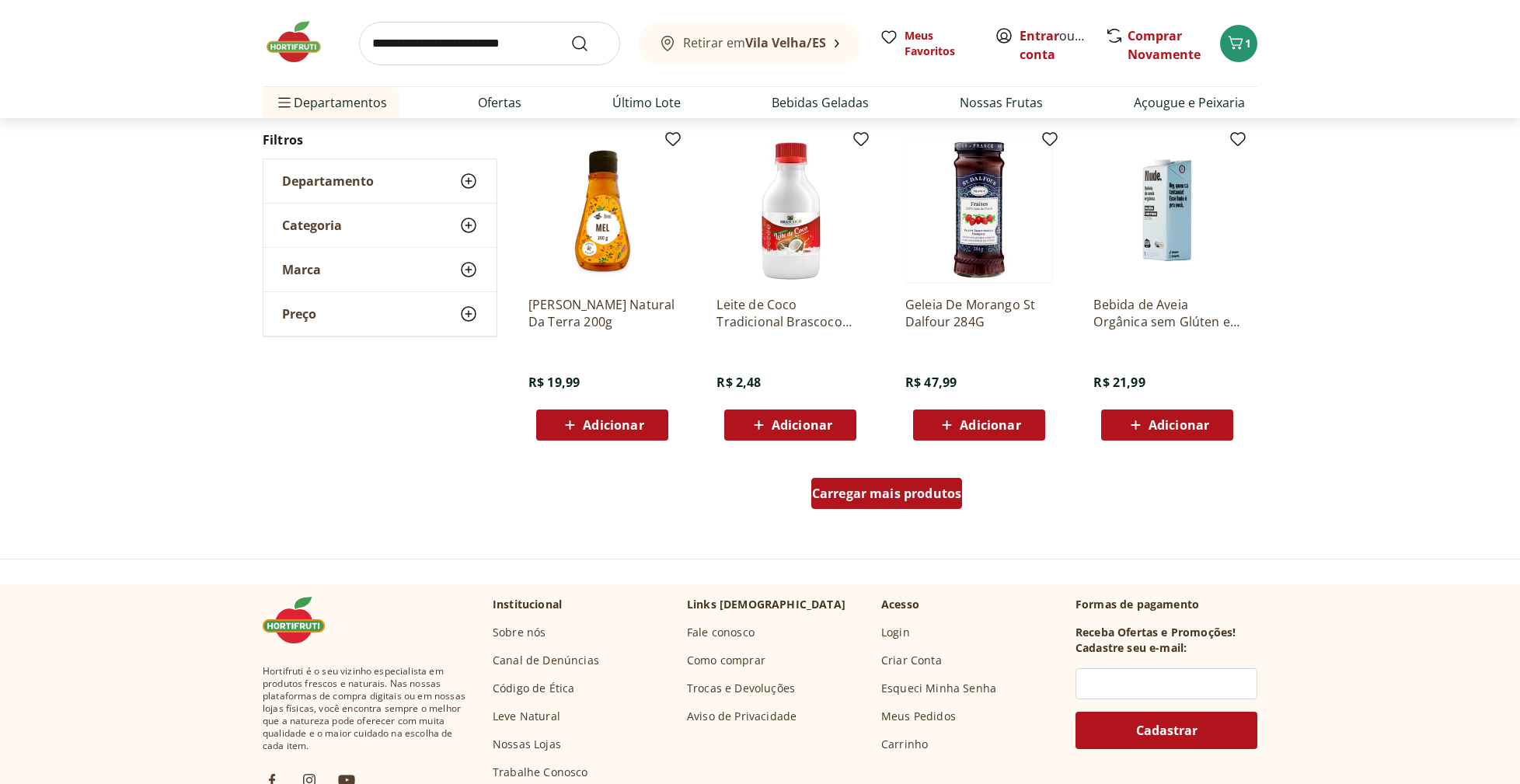
click at [874, 494] on span "Carregar mais produtos" at bounding box center [887, 493] width 150 height 12
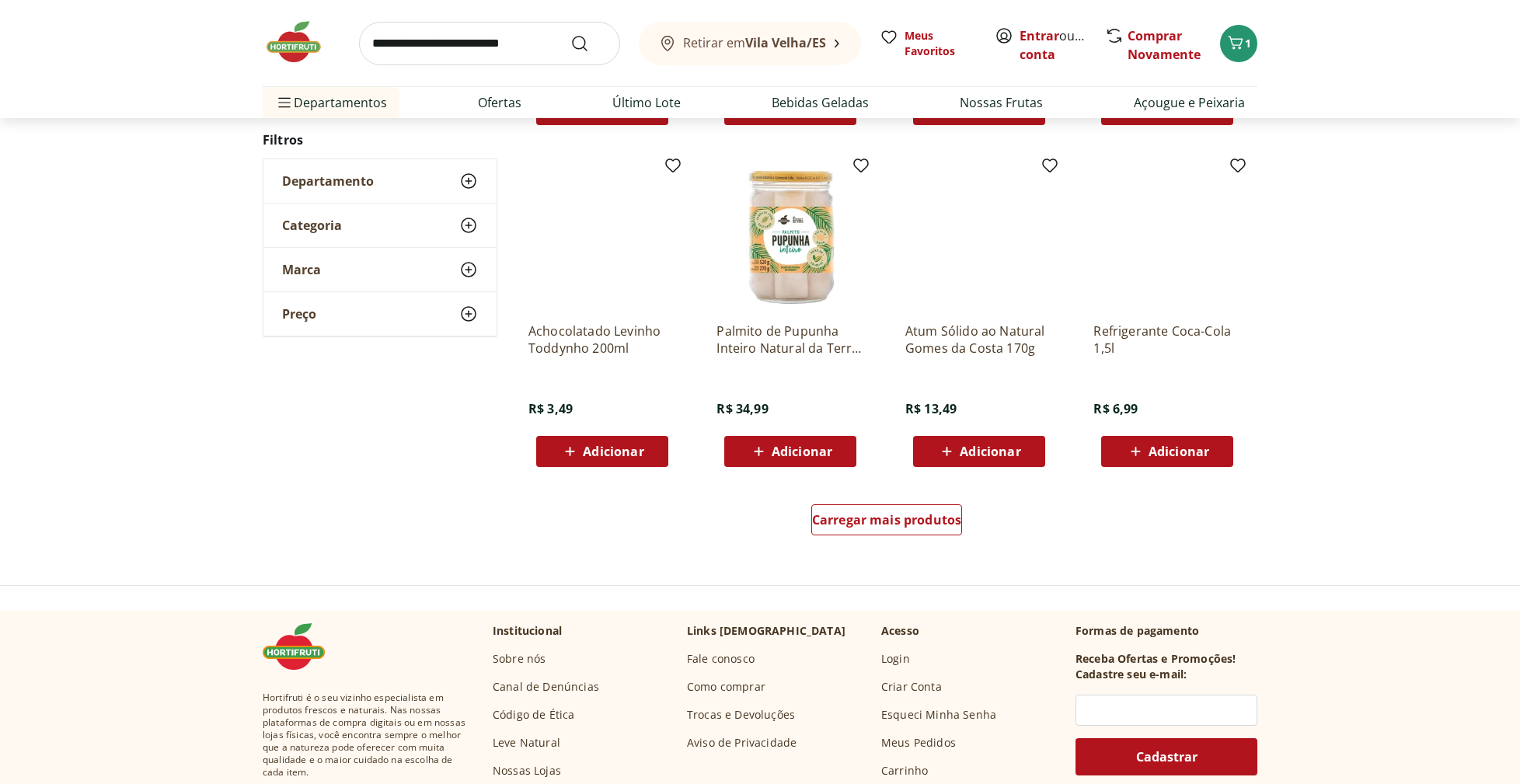
scroll to position [1585, 0]
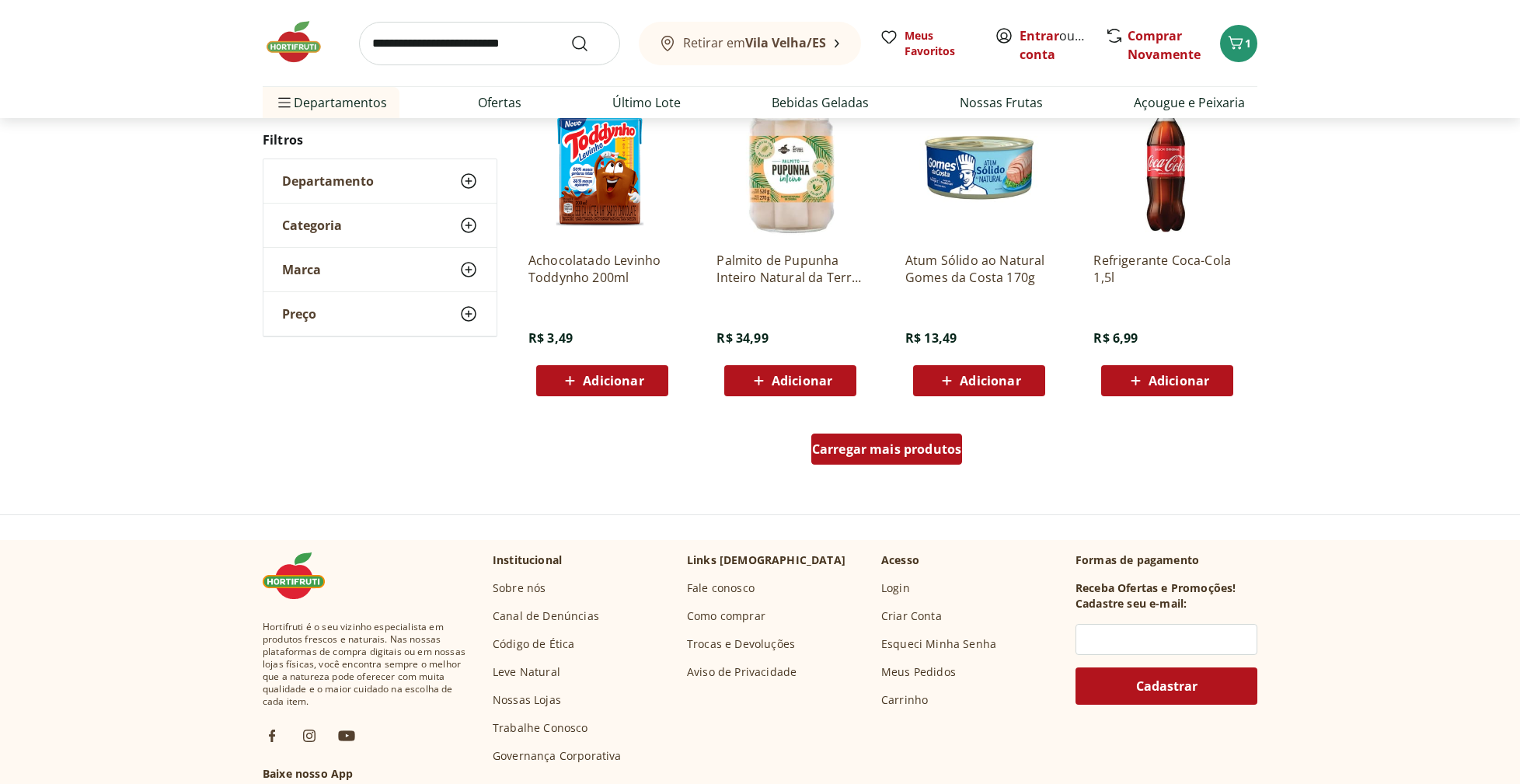
click at [884, 453] on span "Carregar mais produtos" at bounding box center [887, 449] width 150 height 12
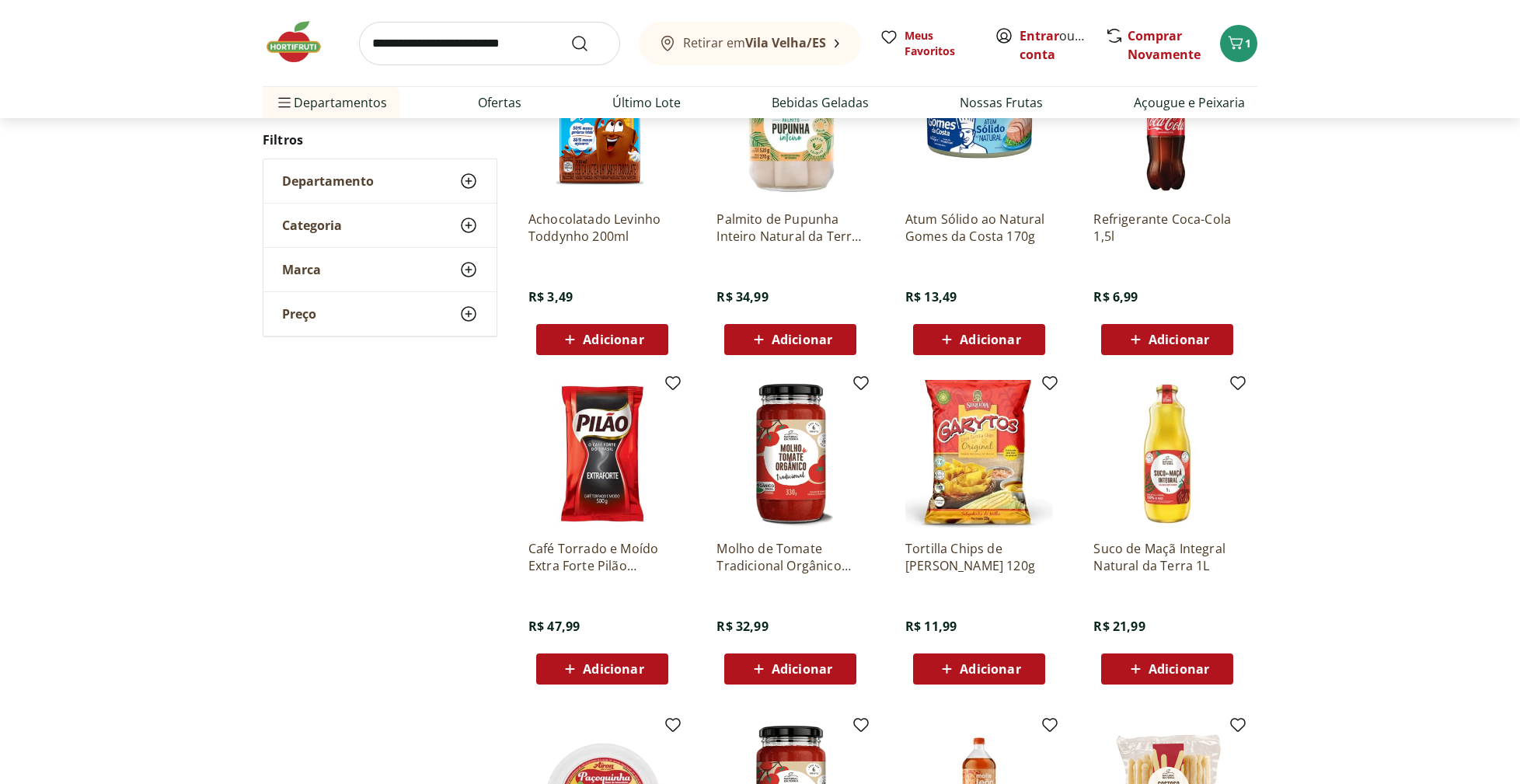
scroll to position [1646, 0]
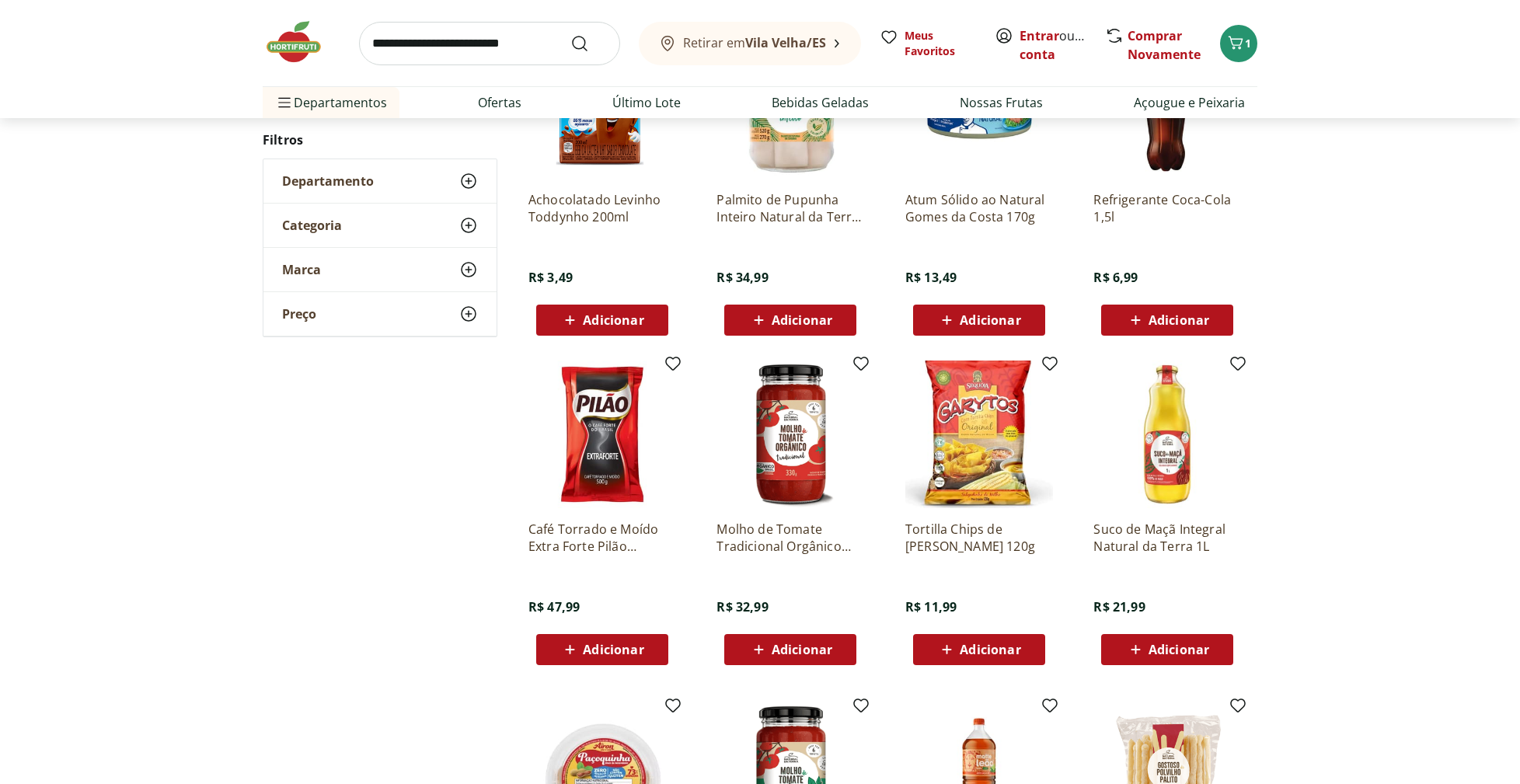
click at [1160, 324] on span "Adicionar" at bounding box center [1179, 320] width 61 height 12
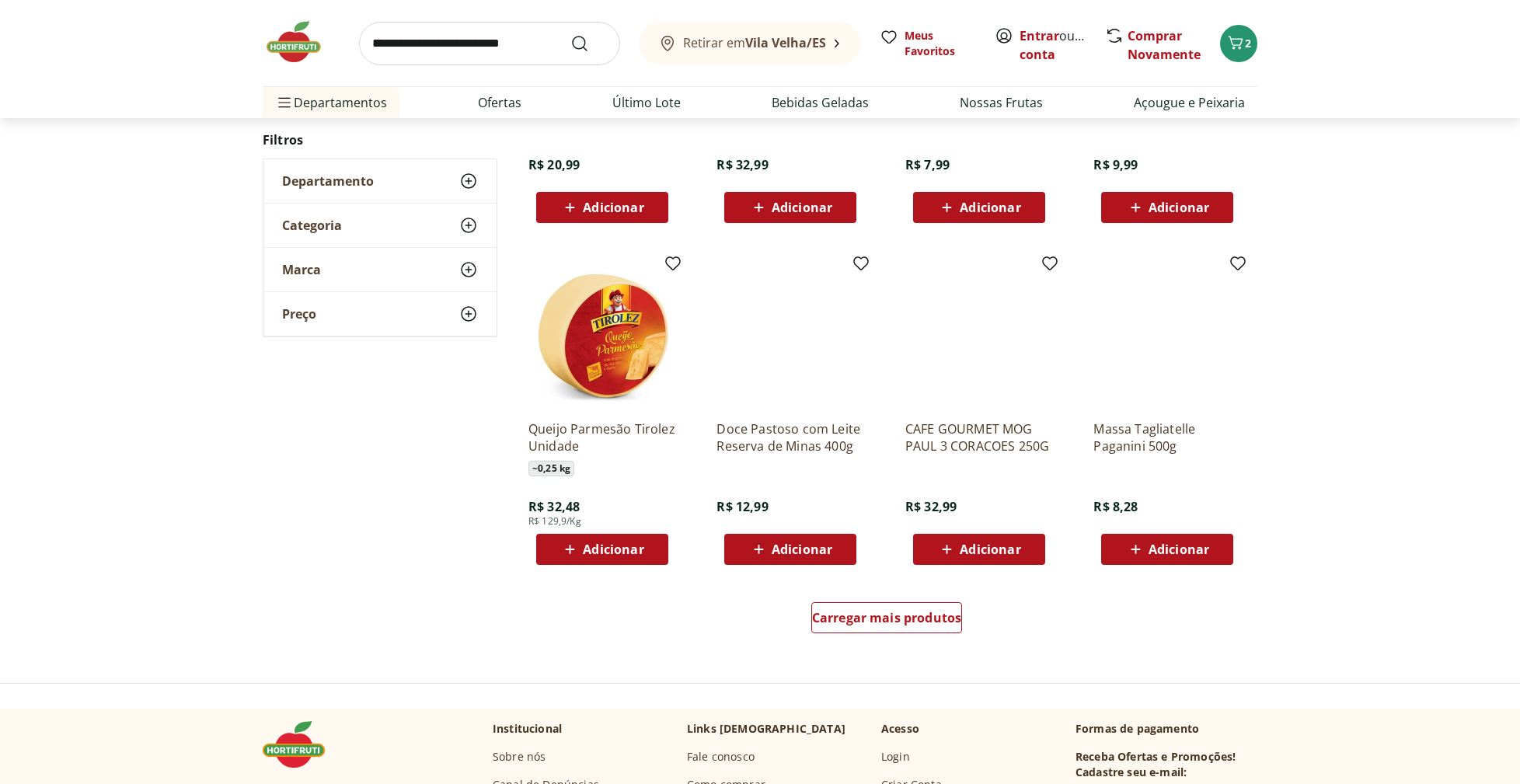
scroll to position [1420, 0]
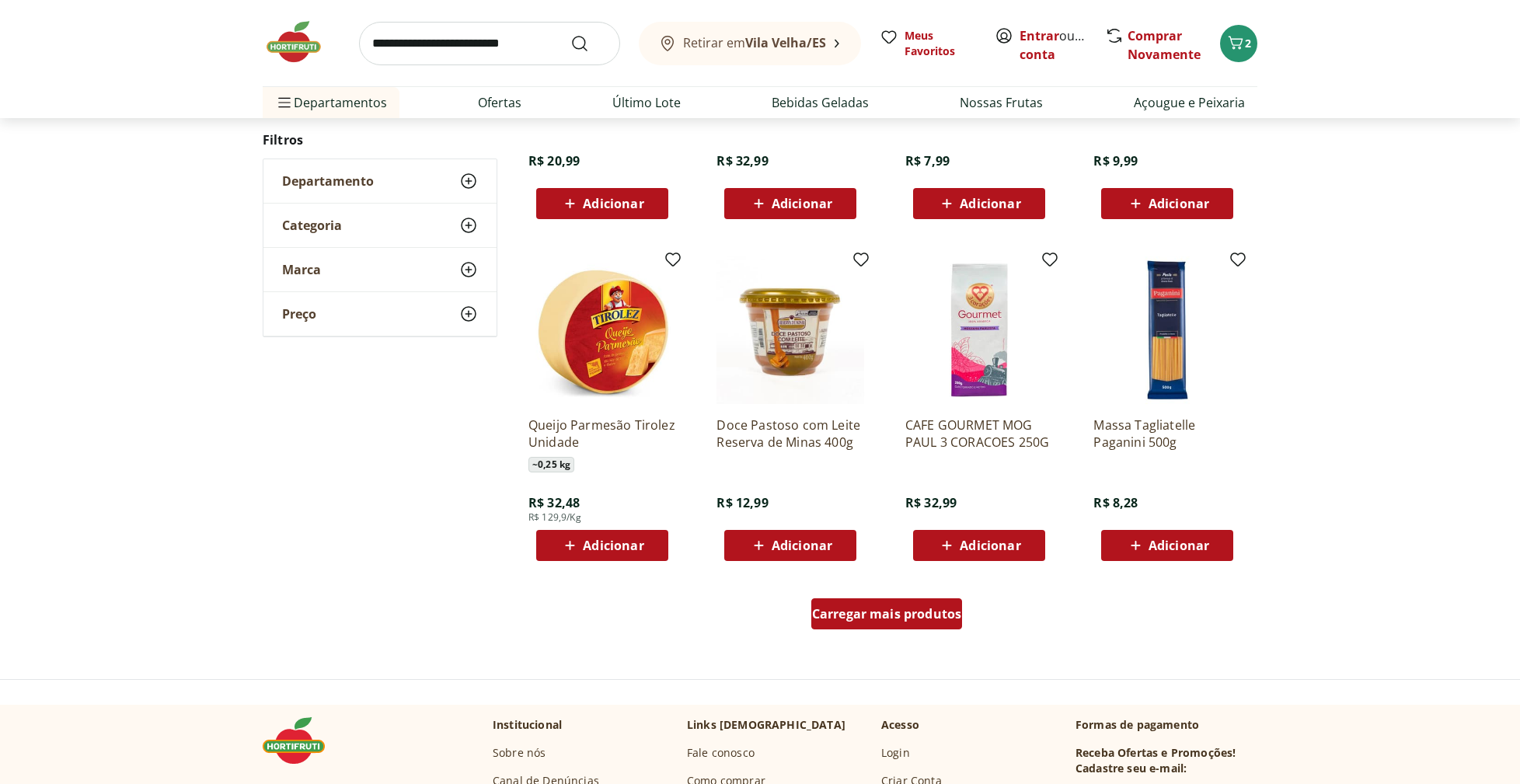
click at [879, 608] on span "Carregar mais produtos" at bounding box center [887, 614] width 150 height 12
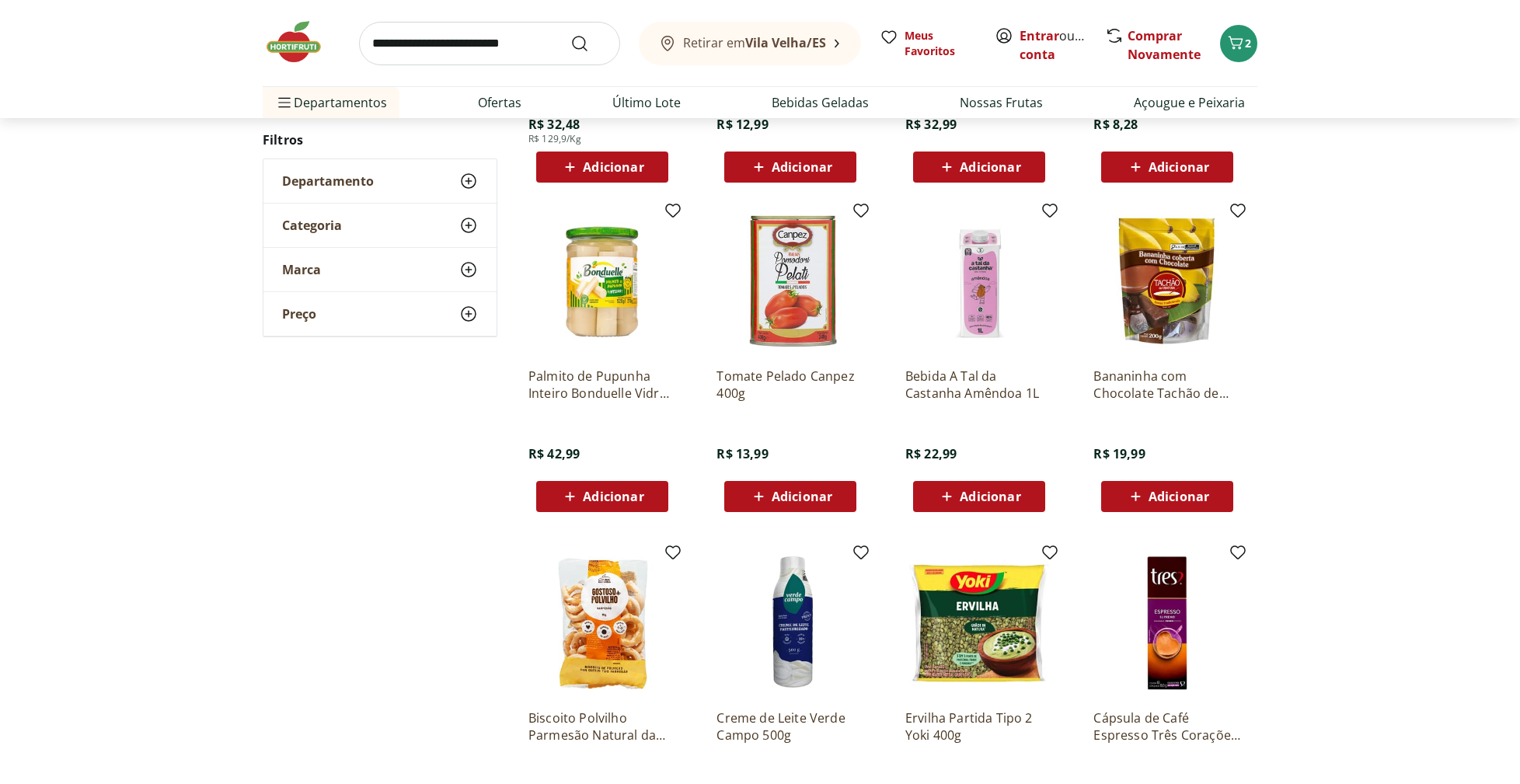
scroll to position [937, 0]
